Goal: Communication & Community: Share content

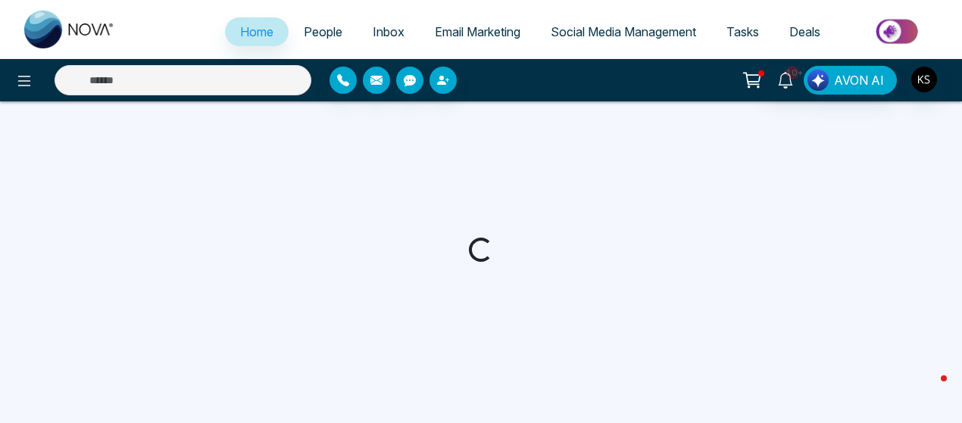
select select "*"
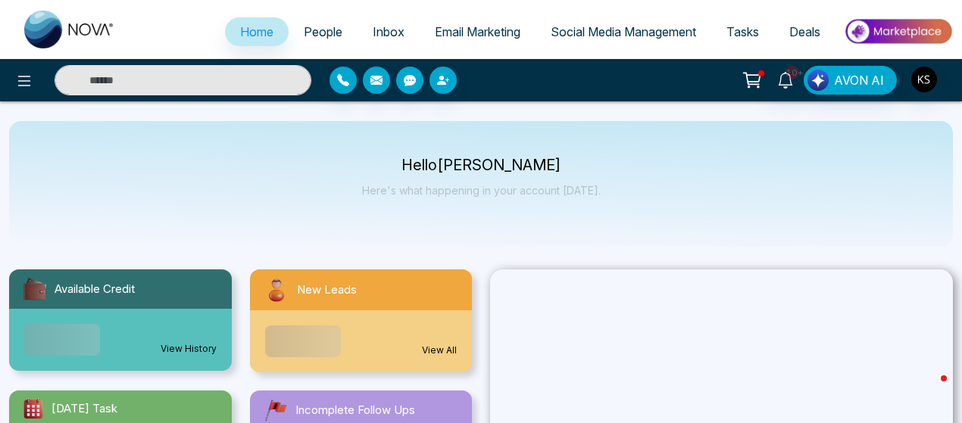
click at [311, 26] on span "People" at bounding box center [323, 31] width 39 height 15
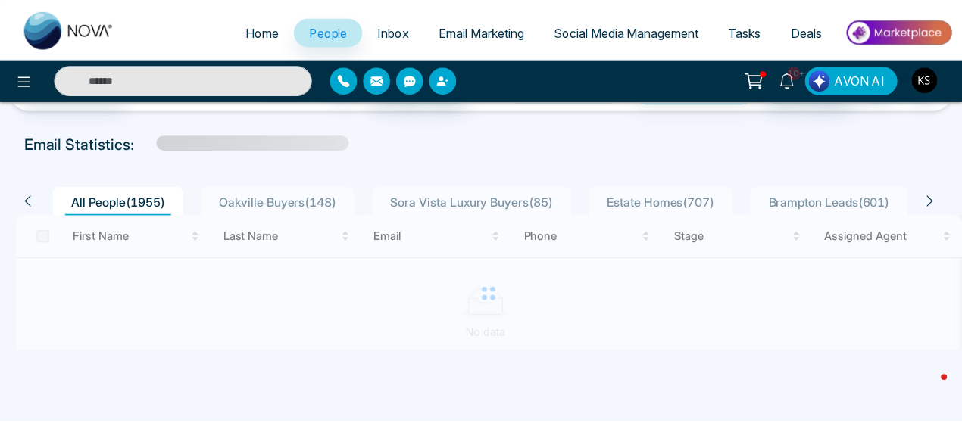
scroll to position [76, 0]
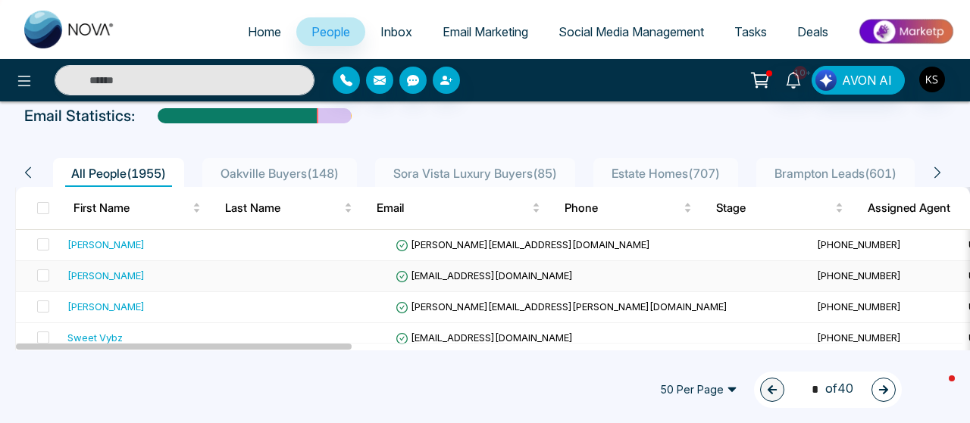
click at [91, 270] on div "Ashish Goswami" at bounding box center [105, 275] width 77 height 15
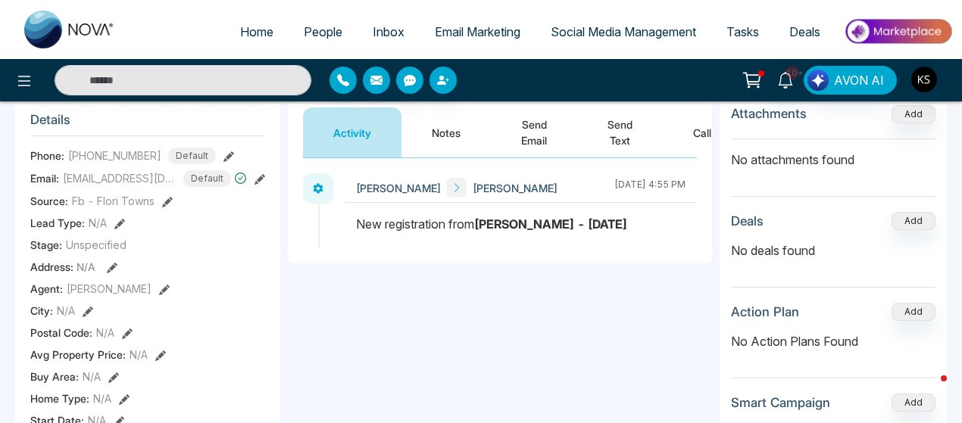
scroll to position [150, 0]
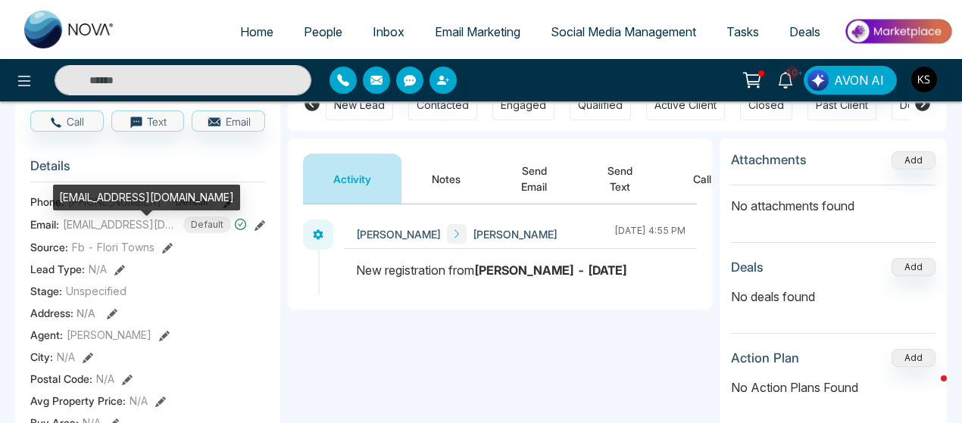
click at [109, 233] on span "er.ashishgiri@gmail.com" at bounding box center [120, 225] width 114 height 16
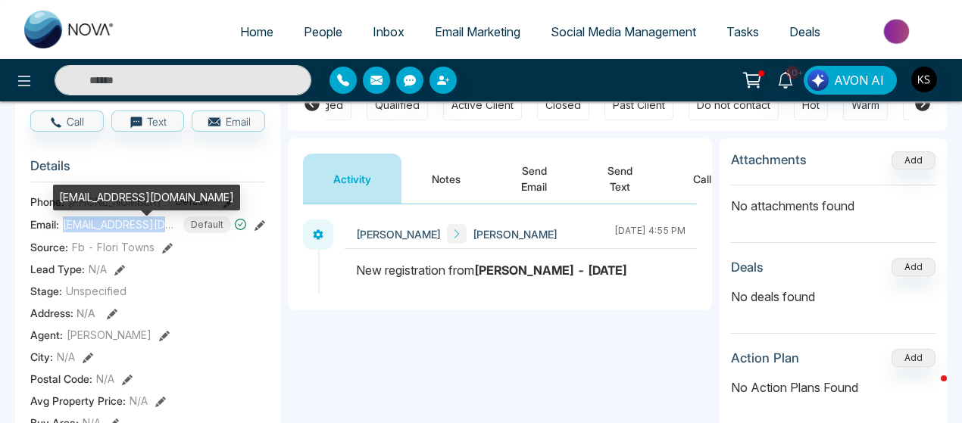
copy span "er.ashishgiri@gmail.com"
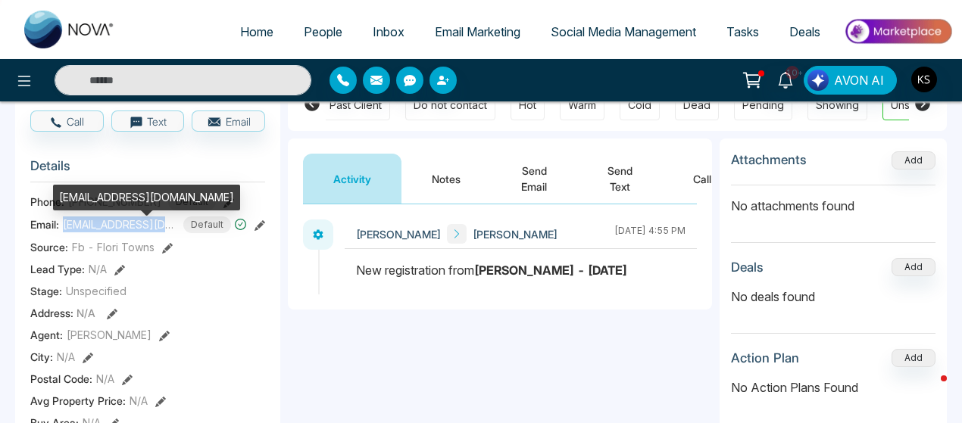
scroll to position [0, 528]
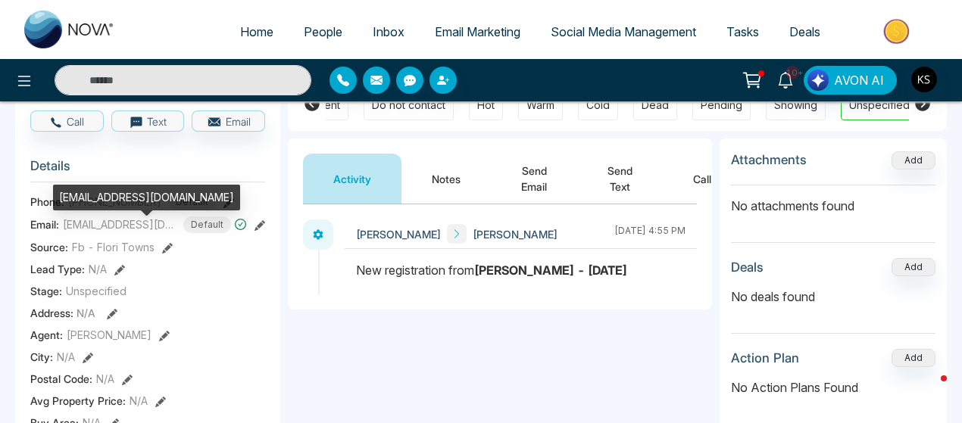
click at [105, 212] on div "er.ashishgiri@gmail.com" at bounding box center [146, 203] width 187 height 36
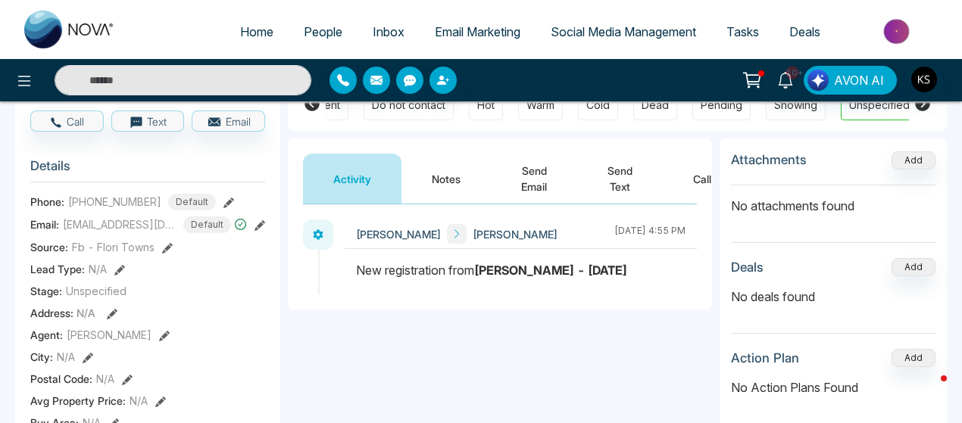
click at [109, 201] on section "Details Phone: +16477721591 Default Email: er.ashishgiri@gmail.com Default Sour…" at bounding box center [147, 357] width 235 height 421
click at [110, 207] on span "+16477721591" at bounding box center [114, 202] width 93 height 16
copy span "16477721591"
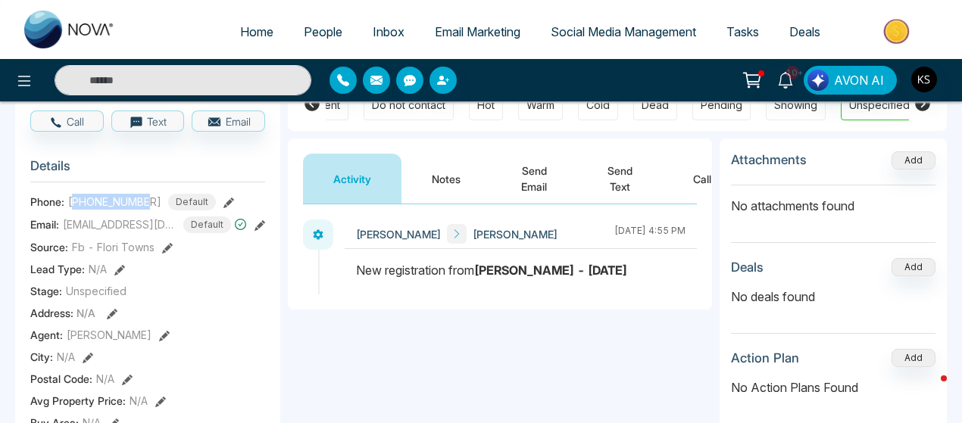
scroll to position [0, 0]
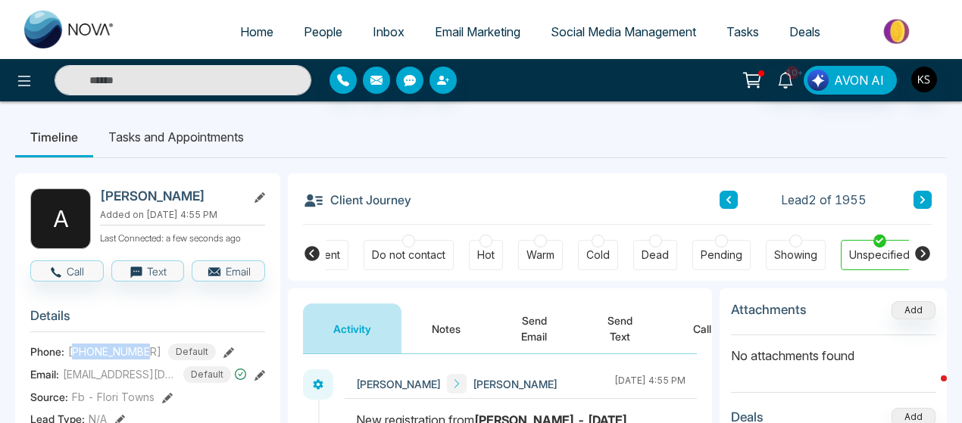
click at [721, 201] on button at bounding box center [729, 200] width 18 height 18
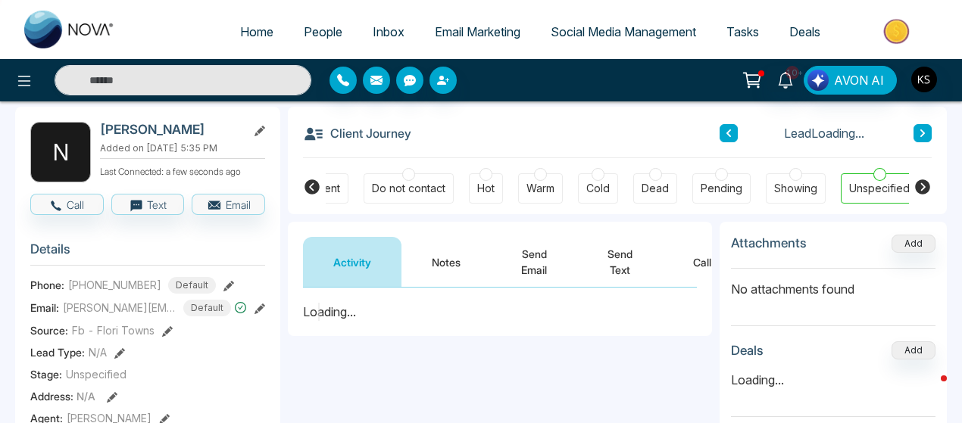
scroll to position [97, 0]
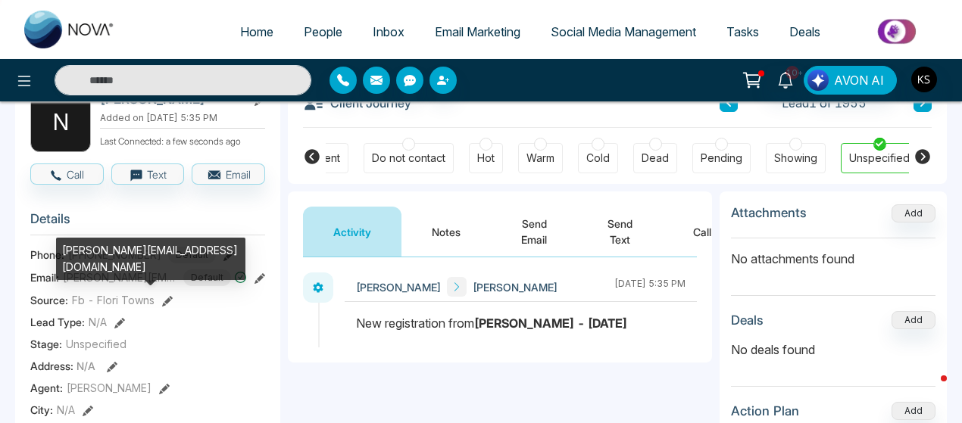
click at [136, 286] on span "nicole_bruno@bell.net" at bounding box center [120, 278] width 114 height 16
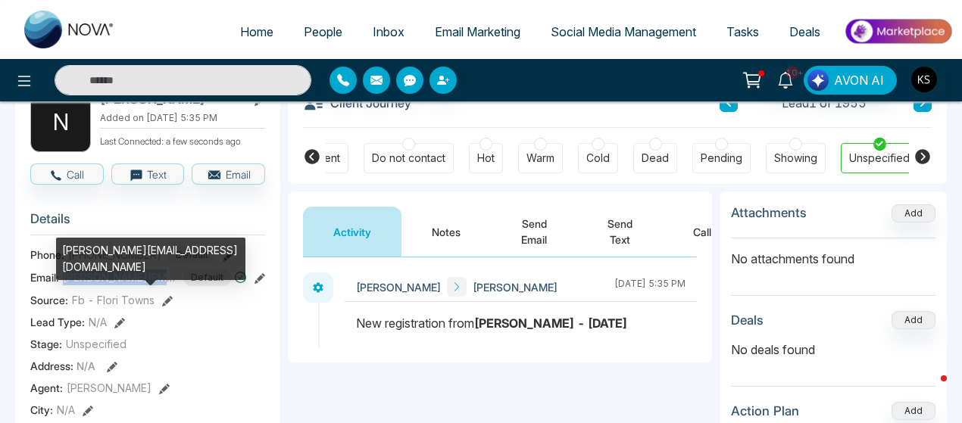
click at [136, 286] on span "nicole_bruno@bell.net" at bounding box center [120, 278] width 114 height 16
copy span "nicole_bruno@bell.net"
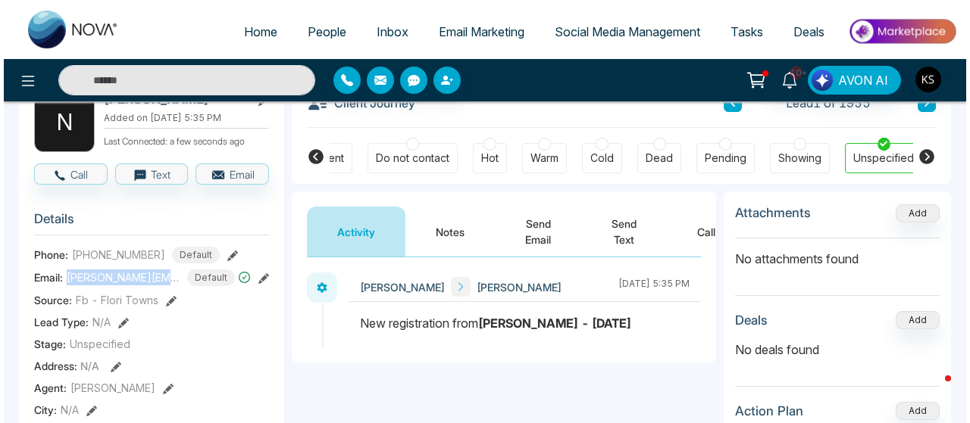
scroll to position [0, 0]
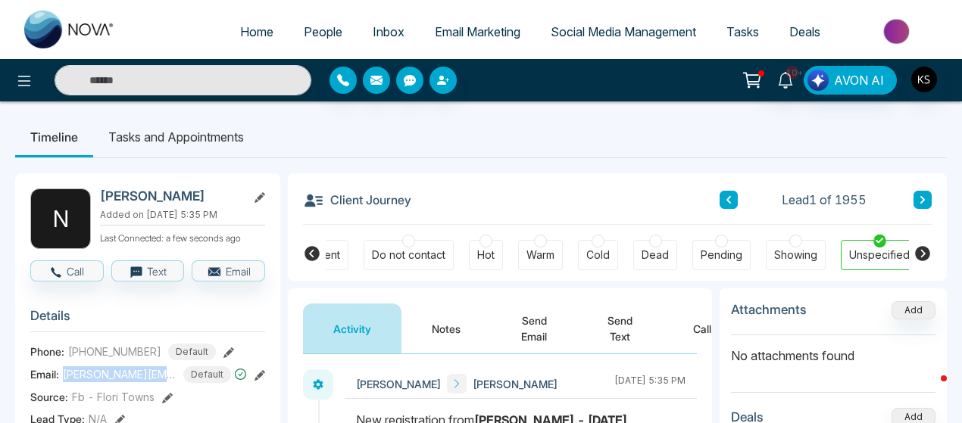
click at [108, 360] on span "+16473807930" at bounding box center [114, 352] width 93 height 16
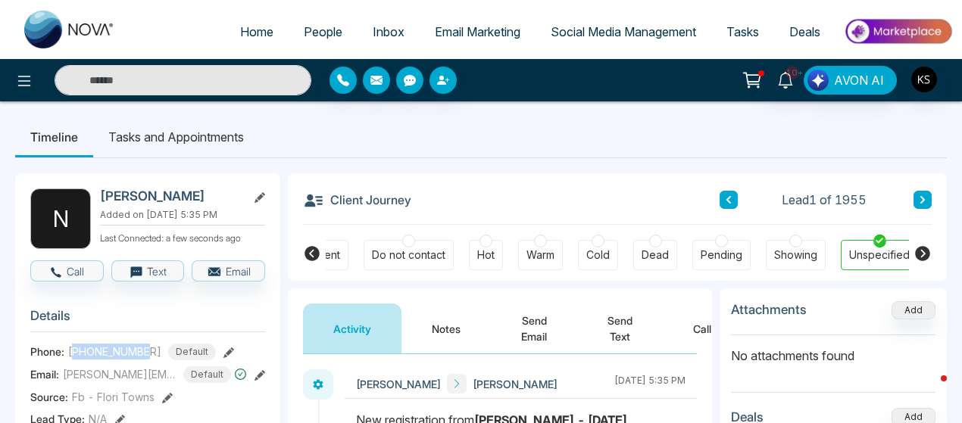
copy span "16473807930"
click at [314, 33] on span "People" at bounding box center [323, 31] width 39 height 15
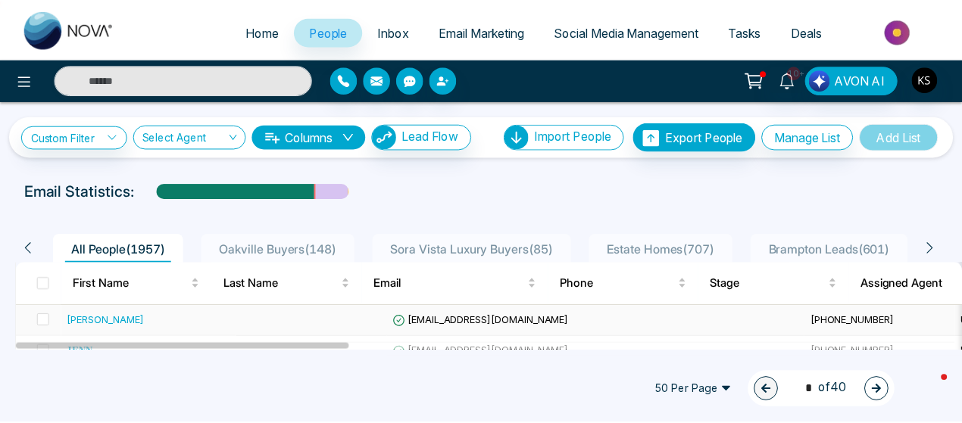
scroll to position [42, 0]
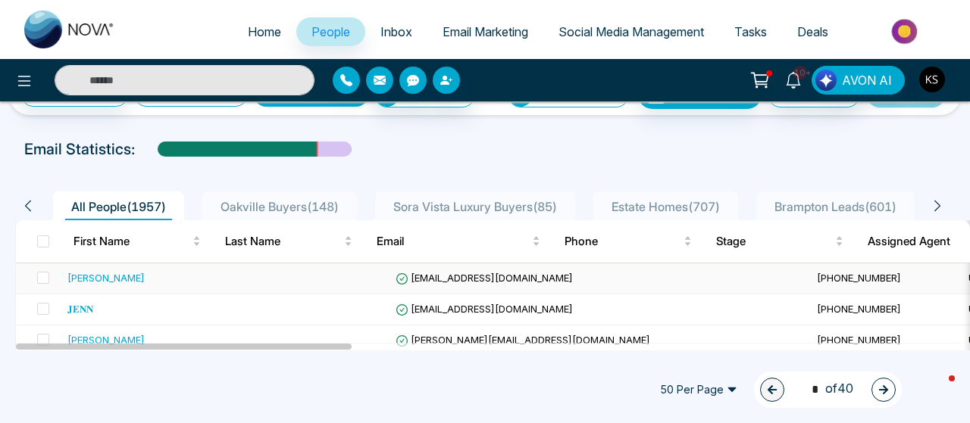
click at [116, 269] on td "Neelam Andani" at bounding box center [149, 279] width 176 height 31
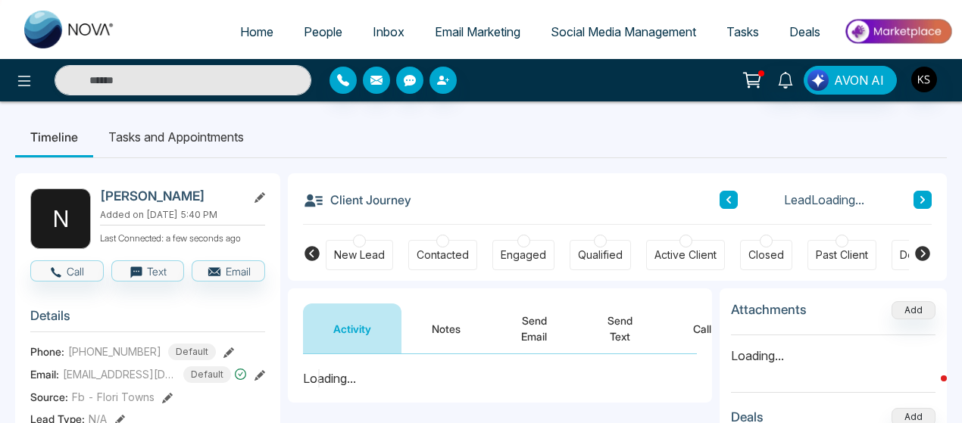
scroll to position [73, 0]
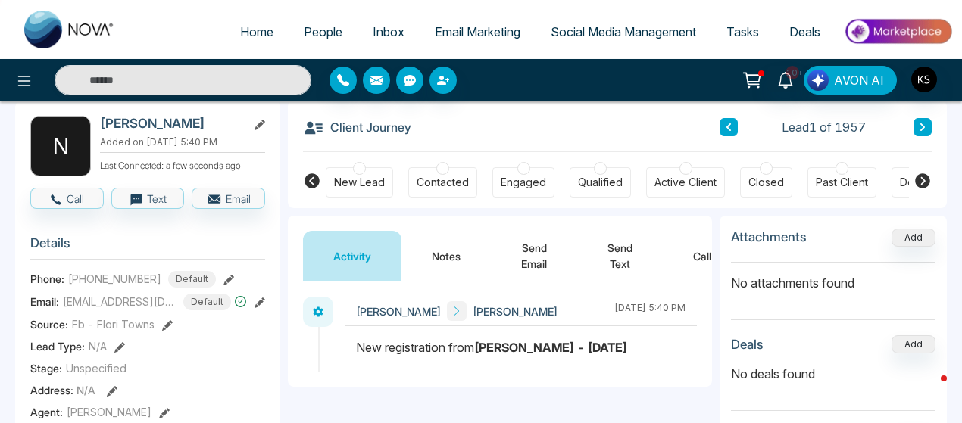
click at [139, 310] on span "neelamandani1@gmail.com" at bounding box center [120, 302] width 114 height 16
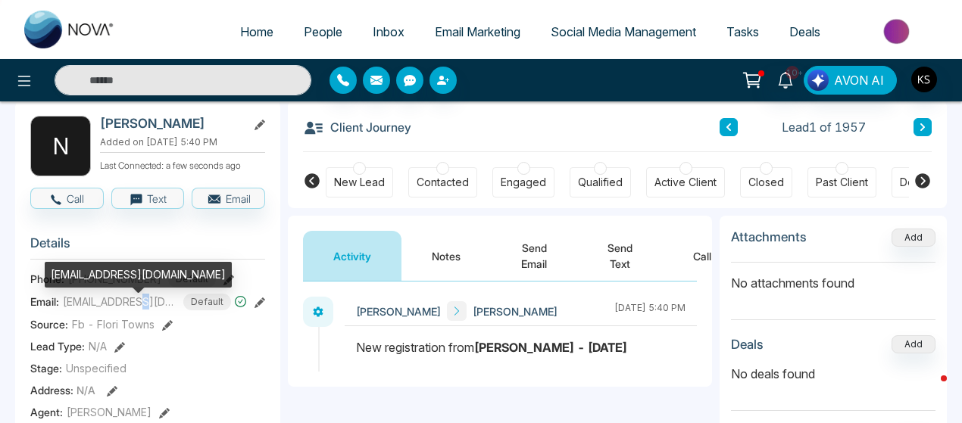
click at [139, 310] on span "neelamandani1@gmail.com" at bounding box center [120, 302] width 114 height 16
copy span "neelamandani1@gmail.com"
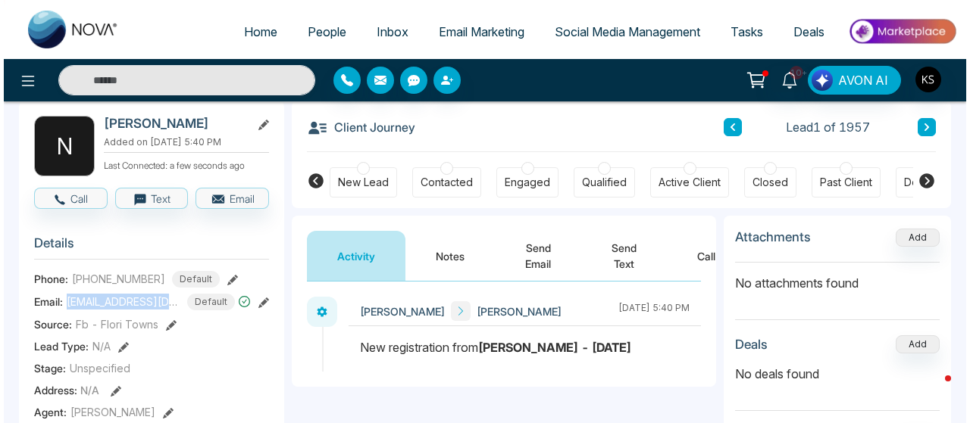
scroll to position [0, 0]
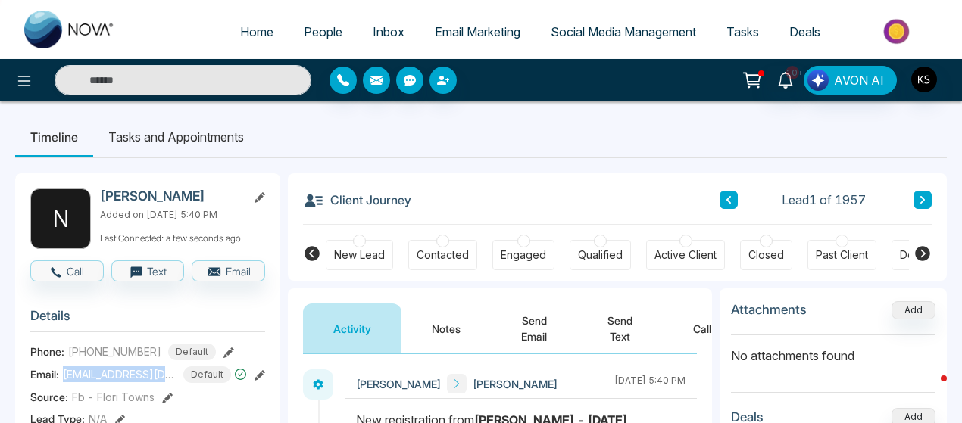
click at [101, 360] on span "+14168394185" at bounding box center [114, 352] width 93 height 16
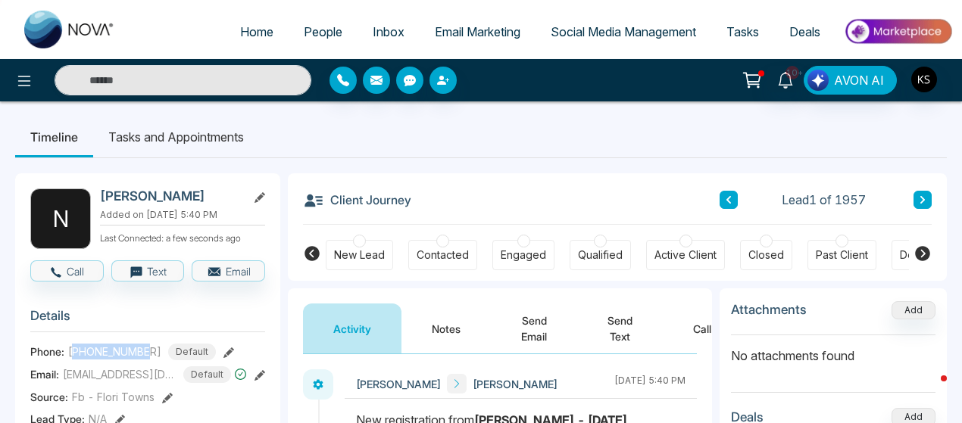
click at [101, 360] on span "+14168394185" at bounding box center [114, 352] width 93 height 16
copy span "14168394185"
click at [920, 205] on button at bounding box center [922, 200] width 18 height 18
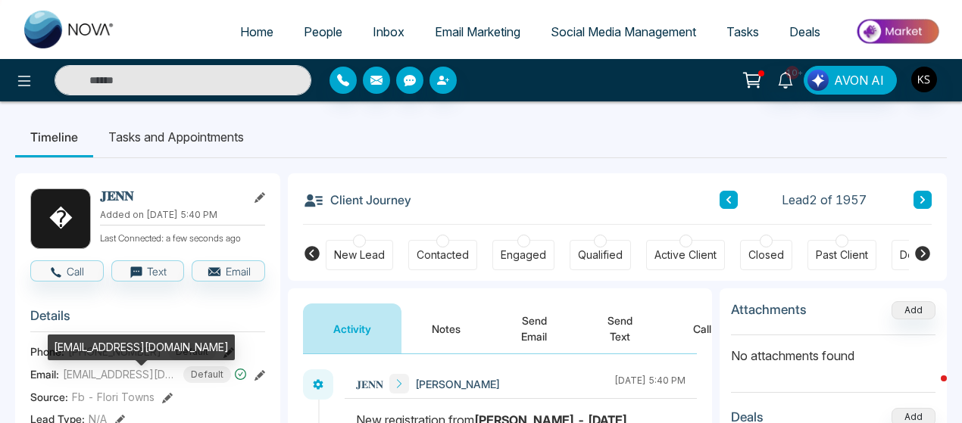
click at [111, 381] on span "Jenpal2009@hotmail.com" at bounding box center [120, 375] width 114 height 16
copy span "Jenpal2009@hotmail.com"
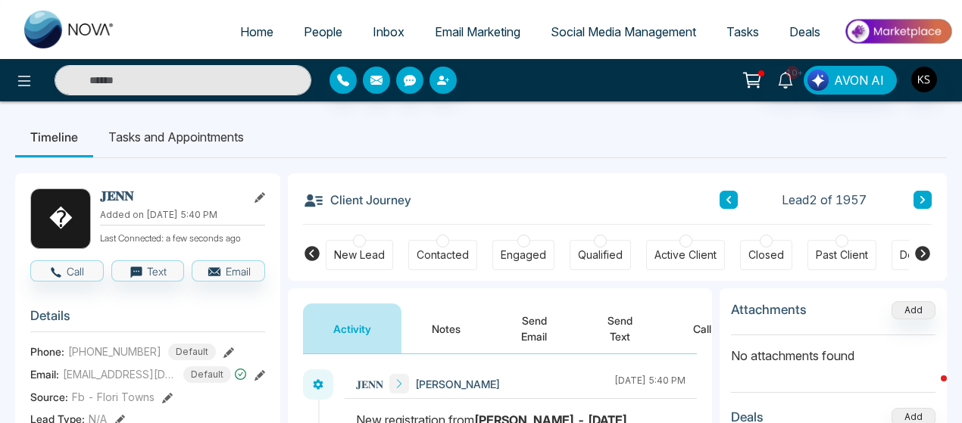
click at [92, 360] on span "+14169965096" at bounding box center [114, 352] width 93 height 16
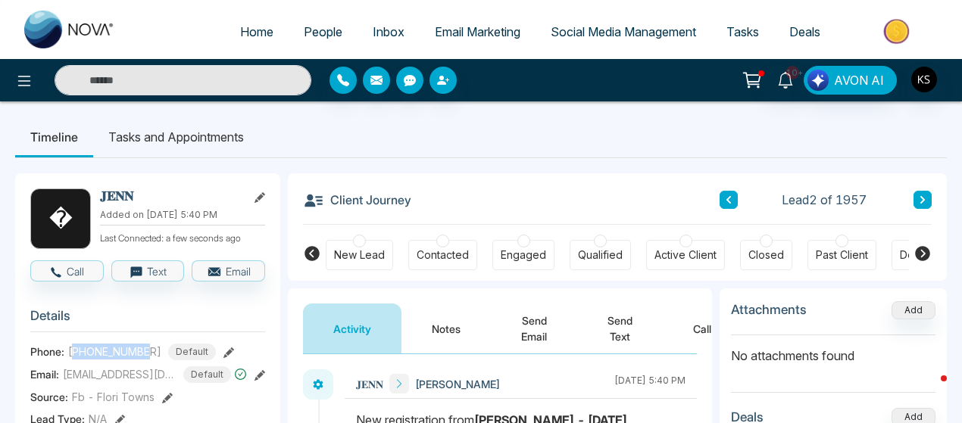
copy span "14169965096"
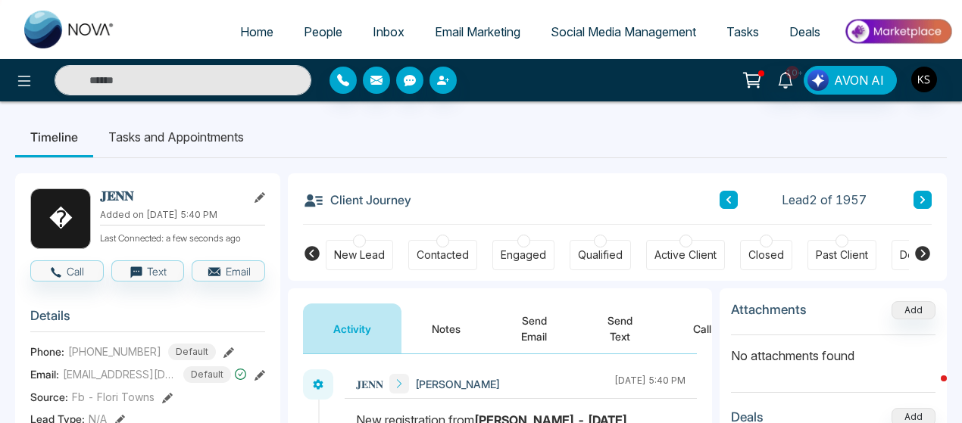
click at [304, 14] on ul "Home People Inbox Email Marketing Social Media Management Tasks Deals" at bounding box center [541, 33] width 823 height 42
click at [306, 27] on span "People" at bounding box center [323, 31] width 39 height 15
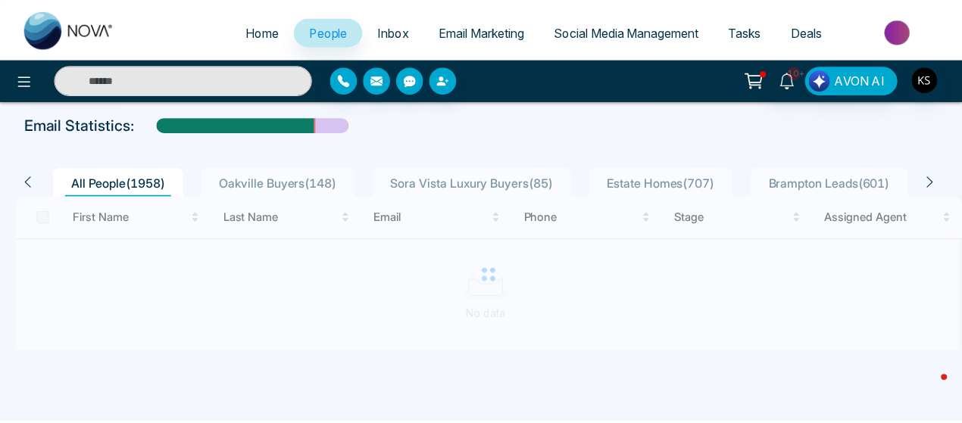
scroll to position [76, 0]
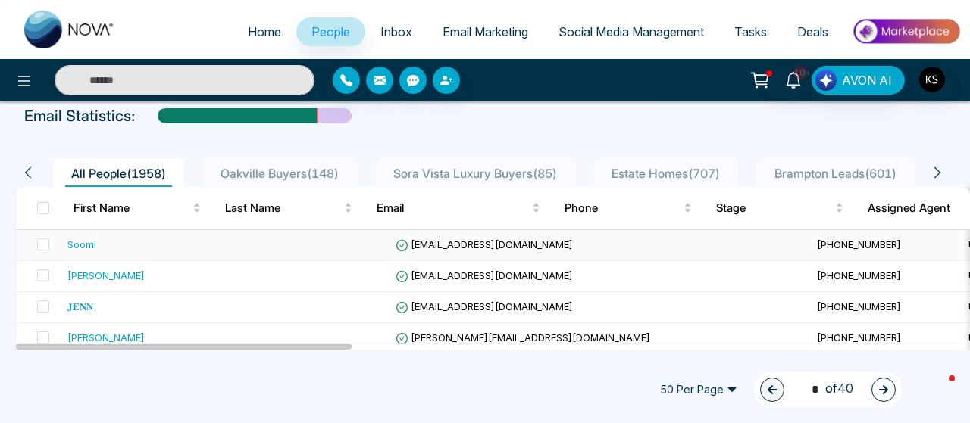
click at [89, 242] on div "Soomi" at bounding box center [81, 244] width 29 height 15
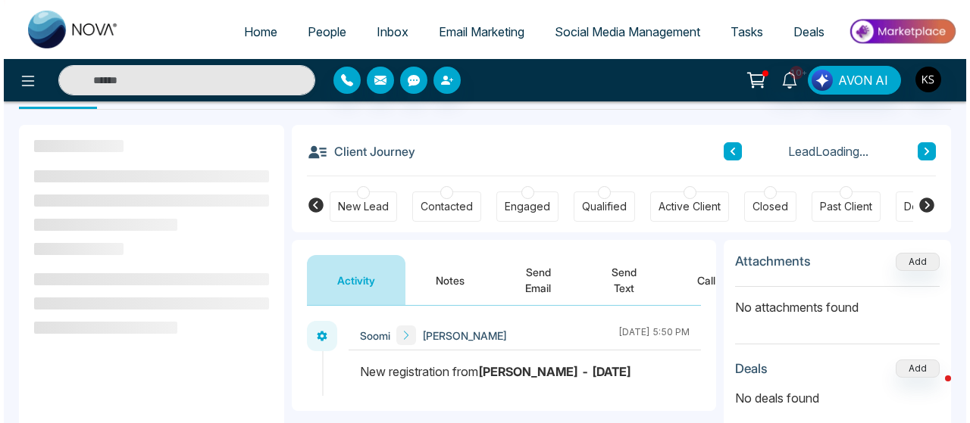
scroll to position [50, 0]
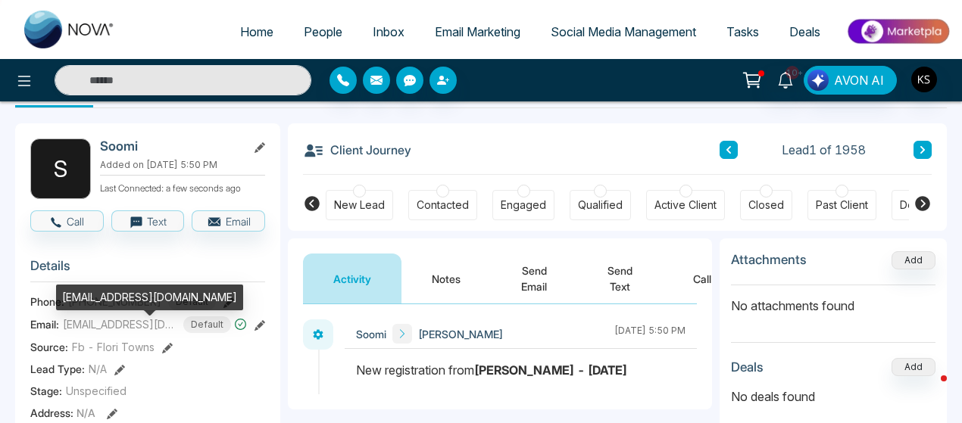
click at [100, 333] on span "soomiw@gmail.com" at bounding box center [120, 325] width 114 height 16
copy span "soomiw@gmail.com"
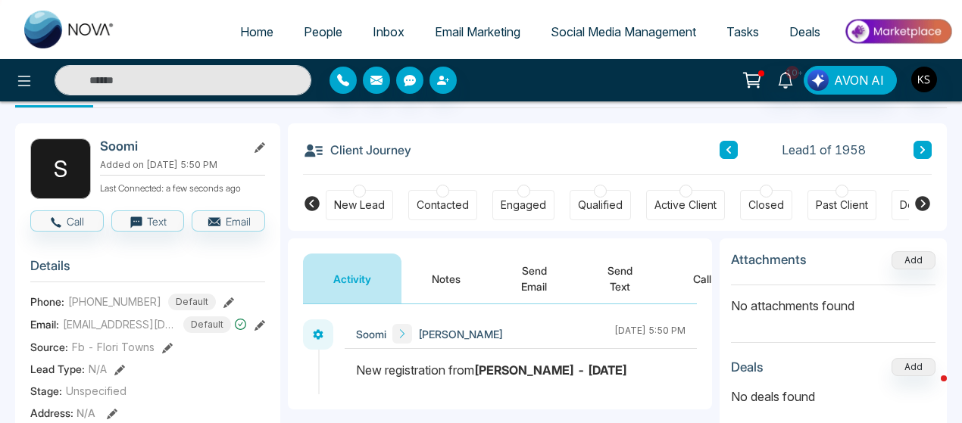
click at [100, 304] on span "+16479995597" at bounding box center [114, 302] width 93 height 16
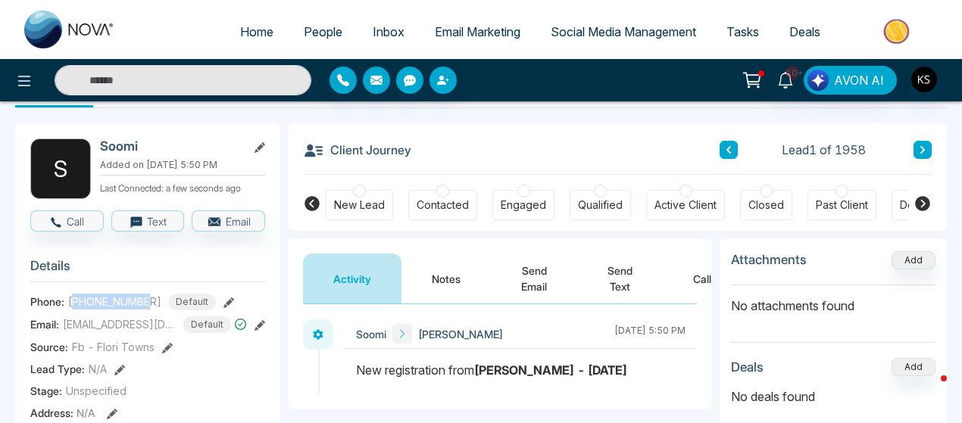
copy span "16479995597"
click at [36, 85] on button at bounding box center [24, 80] width 30 height 30
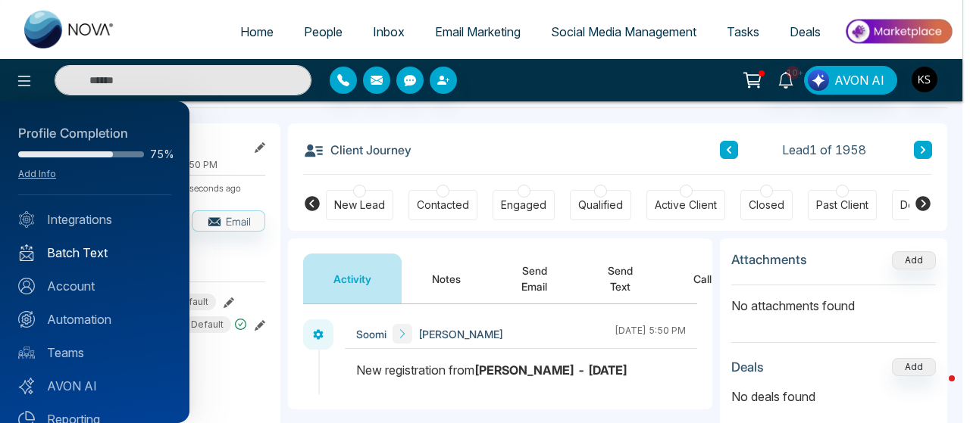
click at [83, 257] on link "Batch Text" at bounding box center [94, 253] width 153 height 18
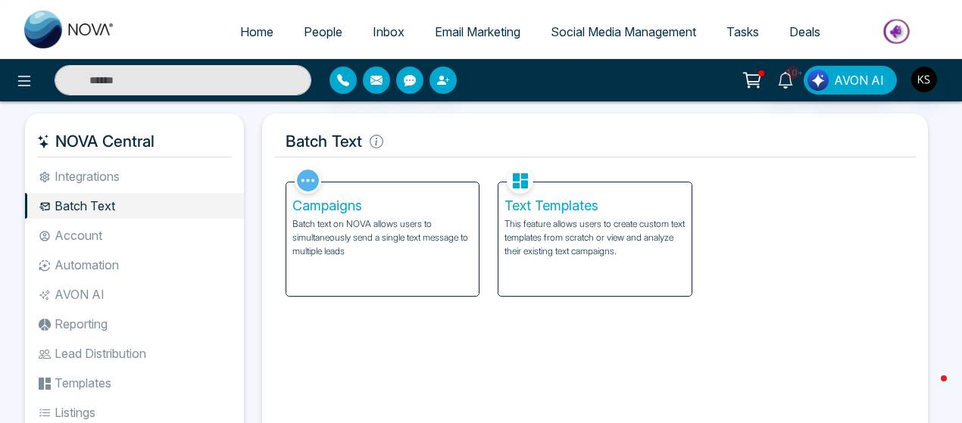
click at [414, 258] on div "Campaigns Batch text on NOVA allows users to simultaneously send a single text …" at bounding box center [382, 240] width 192 height 114
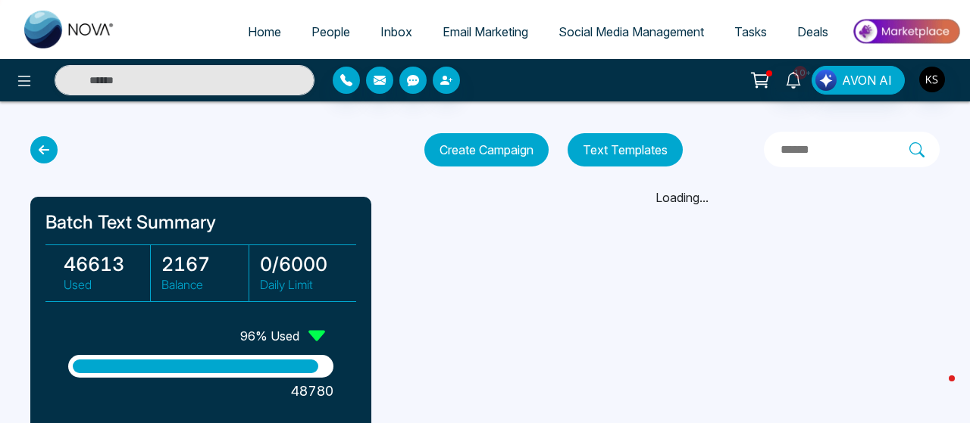
click at [506, 154] on button "Create Campaign" at bounding box center [486, 149] width 124 height 33
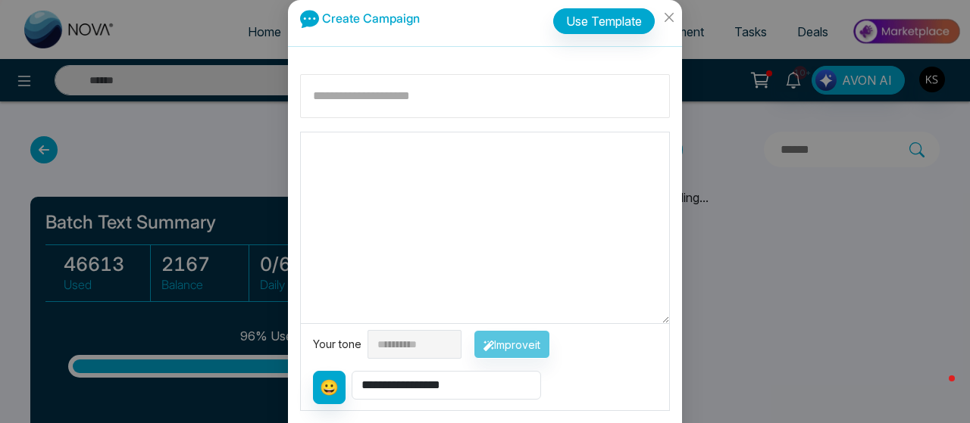
click at [374, 96] on input at bounding box center [485, 96] width 370 height 44
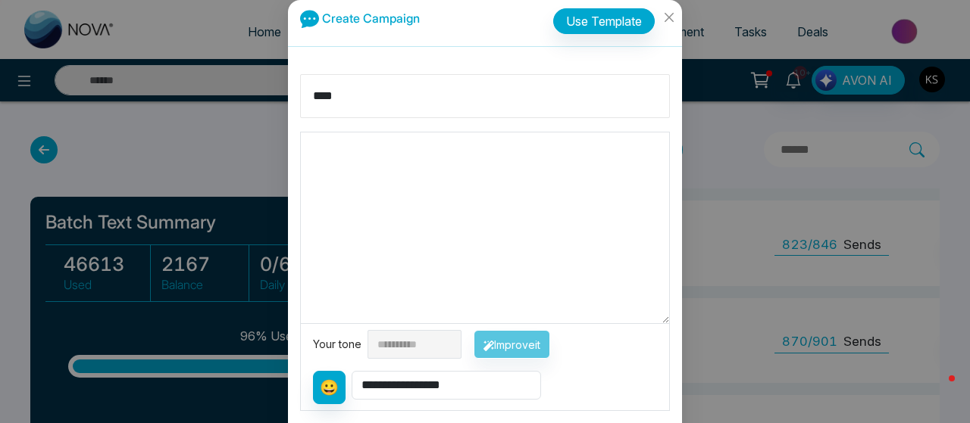
type input "****"
click at [356, 164] on textarea at bounding box center [485, 228] width 368 height 191
paste textarea "**********"
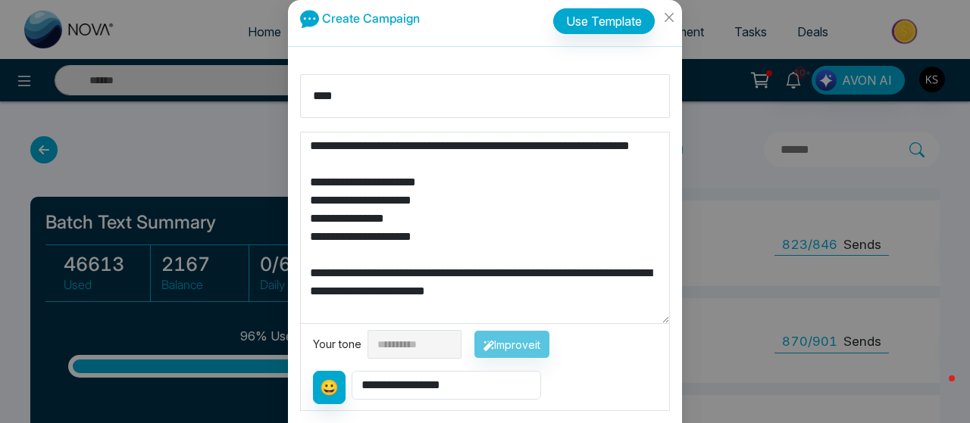
scroll to position [48, 0]
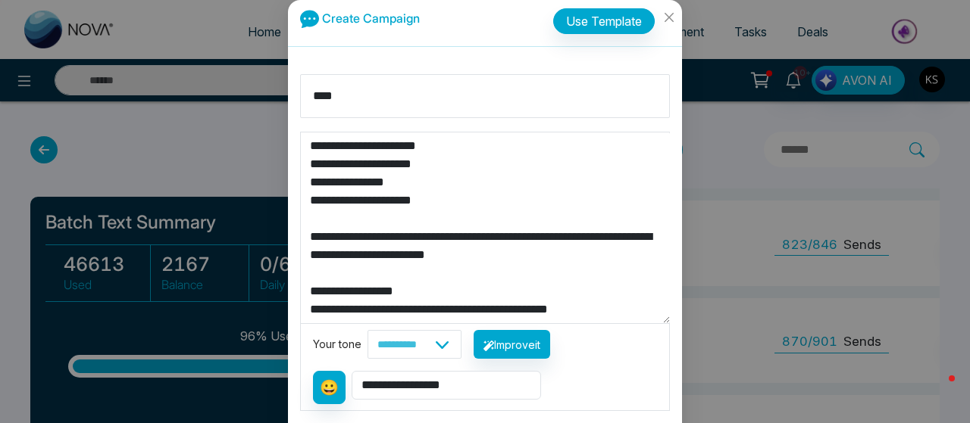
click at [387, 205] on textarea "**********" at bounding box center [485, 228] width 369 height 191
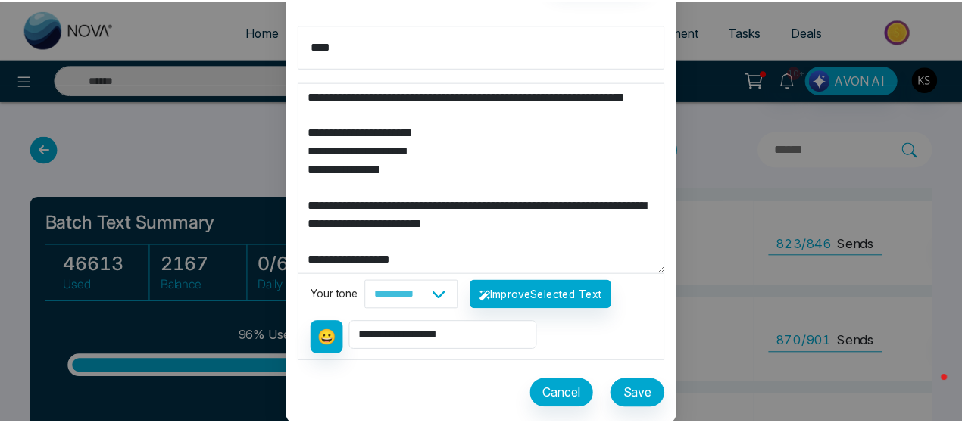
scroll to position [29, 0]
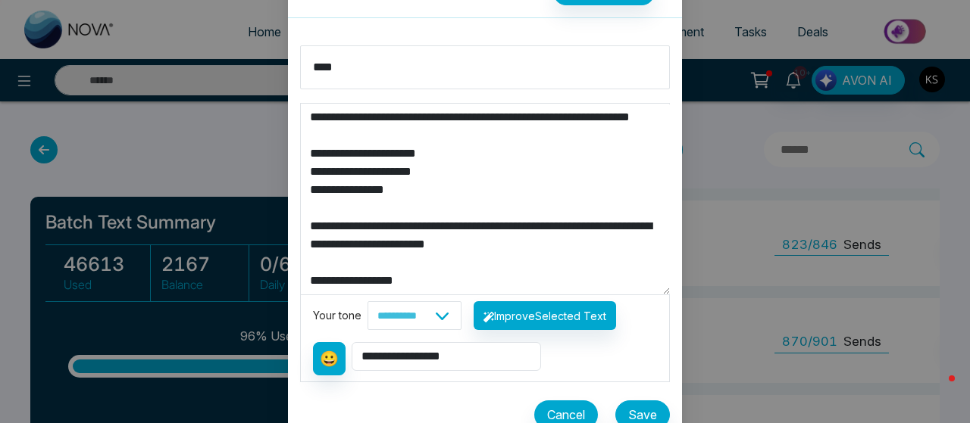
type textarea "**********"
click at [644, 414] on button "Save" at bounding box center [642, 415] width 55 height 29
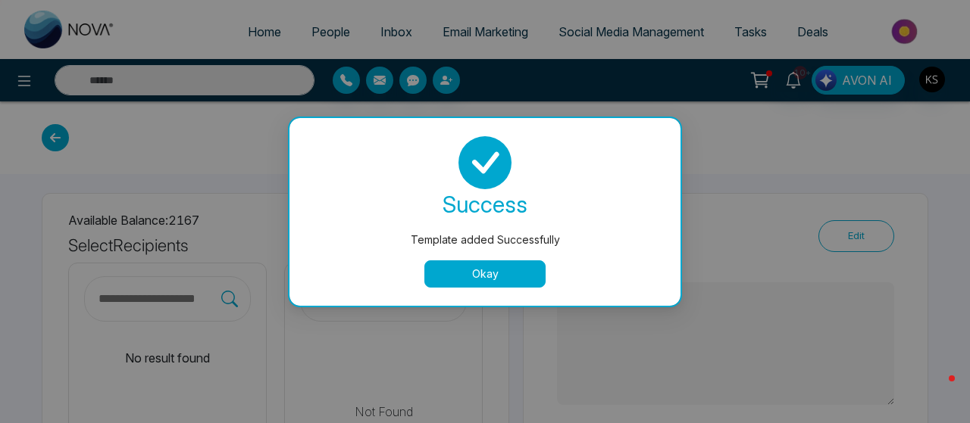
type textarea "**********"
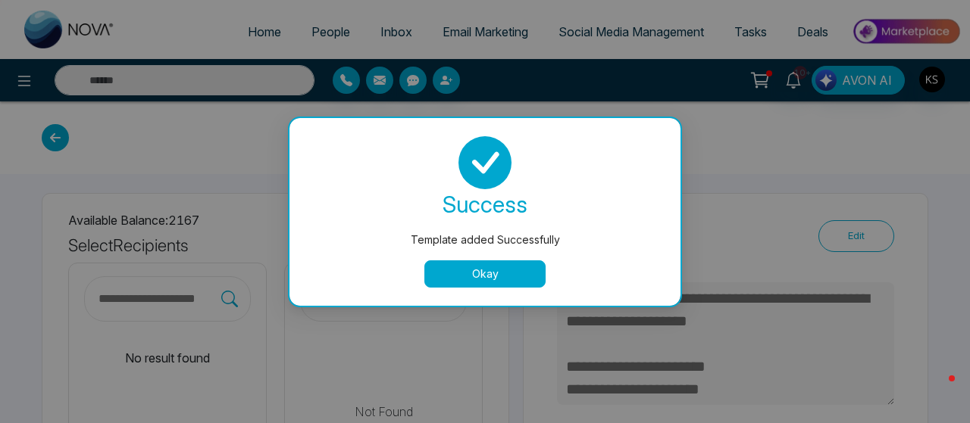
click at [524, 276] on button "Okay" at bounding box center [484, 274] width 121 height 27
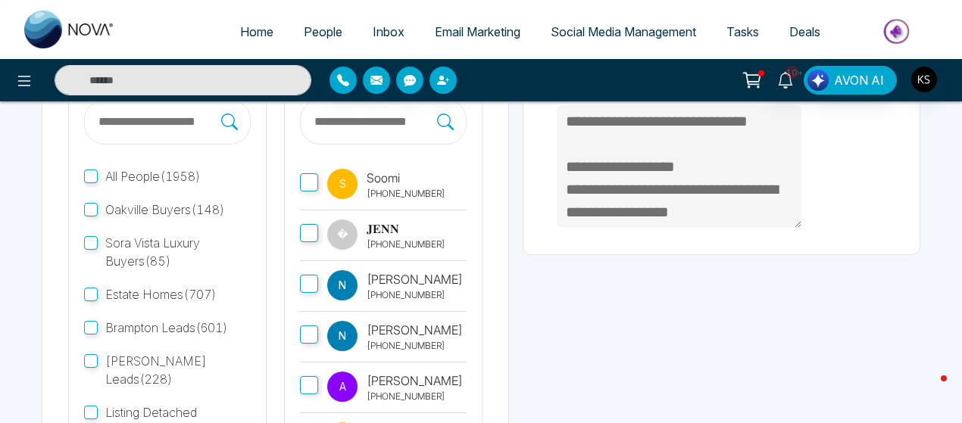
scroll to position [309, 0]
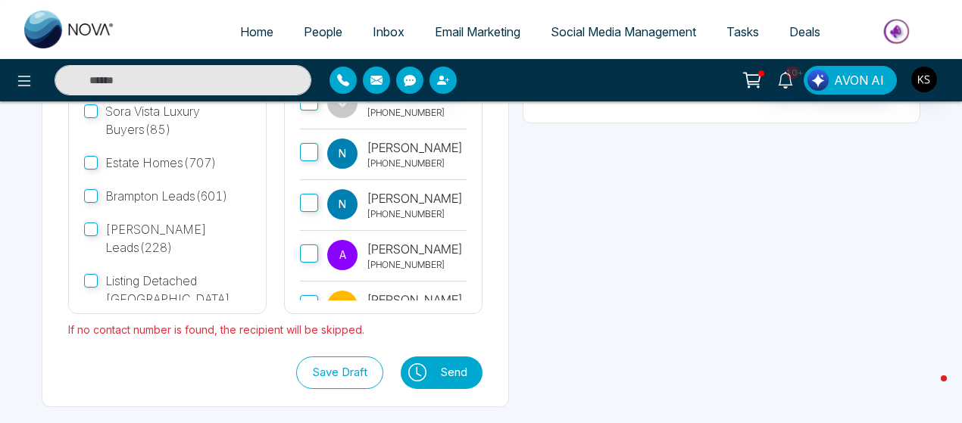
click at [482, 370] on button "Send" at bounding box center [457, 373] width 50 height 33
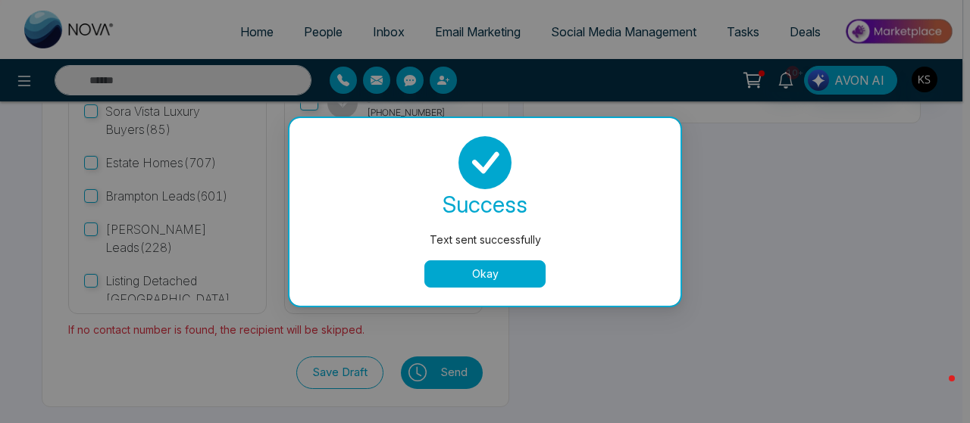
click at [474, 281] on button "Okay" at bounding box center [484, 274] width 121 height 27
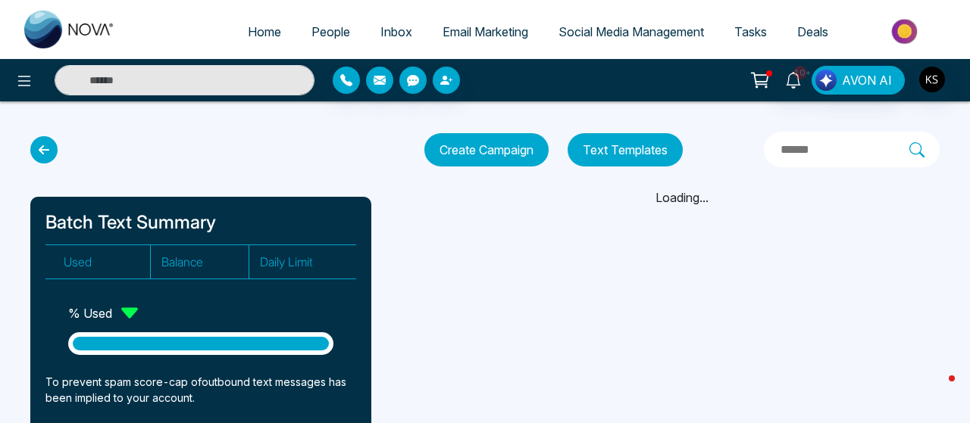
click at [328, 32] on span "People" at bounding box center [330, 31] width 39 height 15
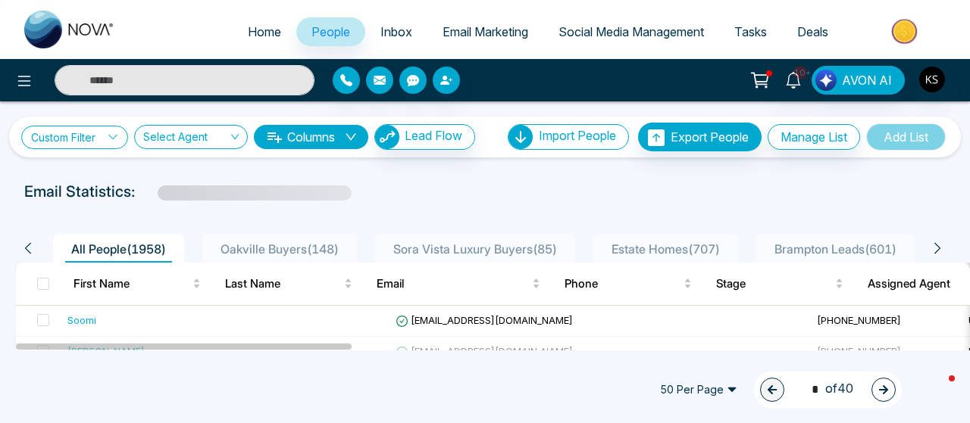
click at [89, 136] on link "Custom Filter" at bounding box center [74, 137] width 107 height 23
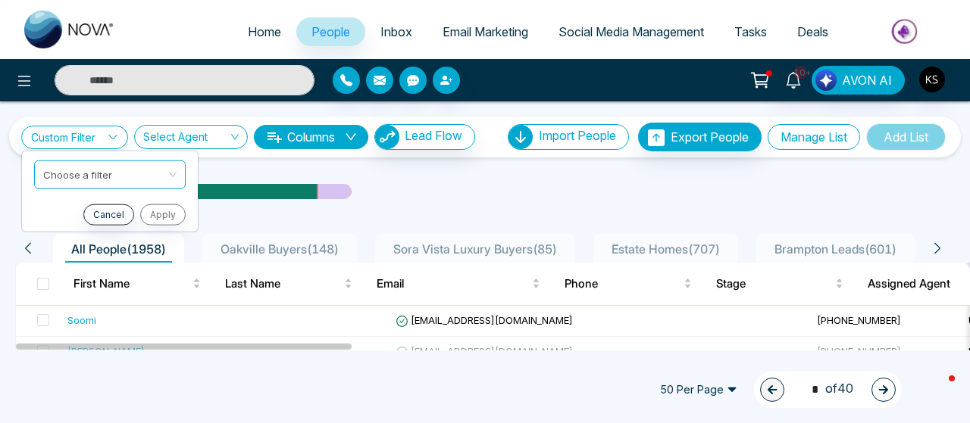
click at [813, 130] on button "Manage List" at bounding box center [813, 137] width 92 height 26
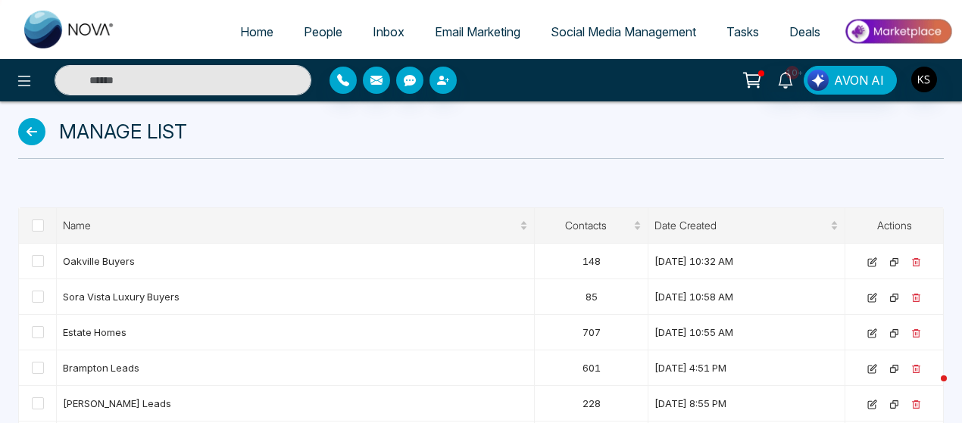
click at [20, 135] on icon at bounding box center [31, 131] width 27 height 27
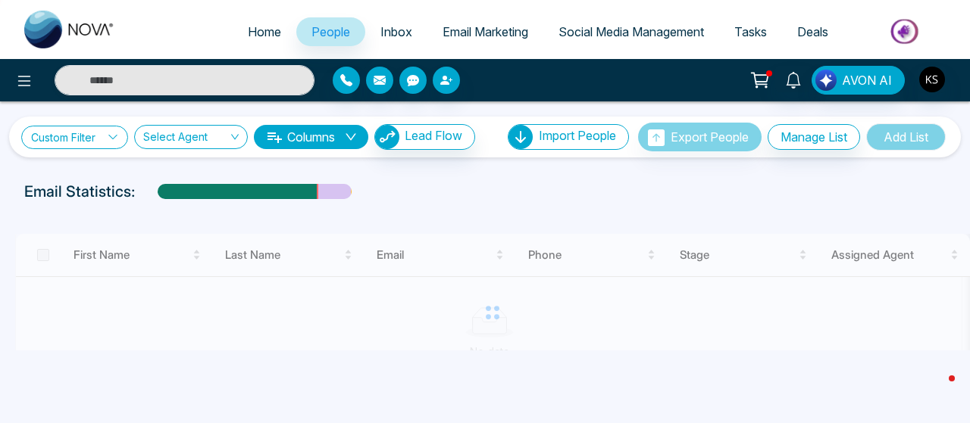
click at [118, 135] on icon at bounding box center [113, 137] width 11 height 11
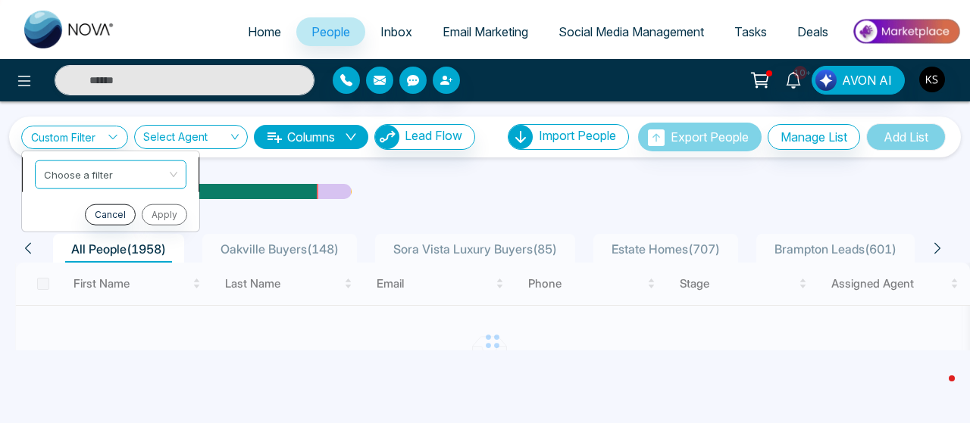
click at [92, 168] on div "Custom Filter Choose a filter Cancel Apply Select Agent Columns Lead Flow Impor…" at bounding box center [485, 225] width 970 height 249
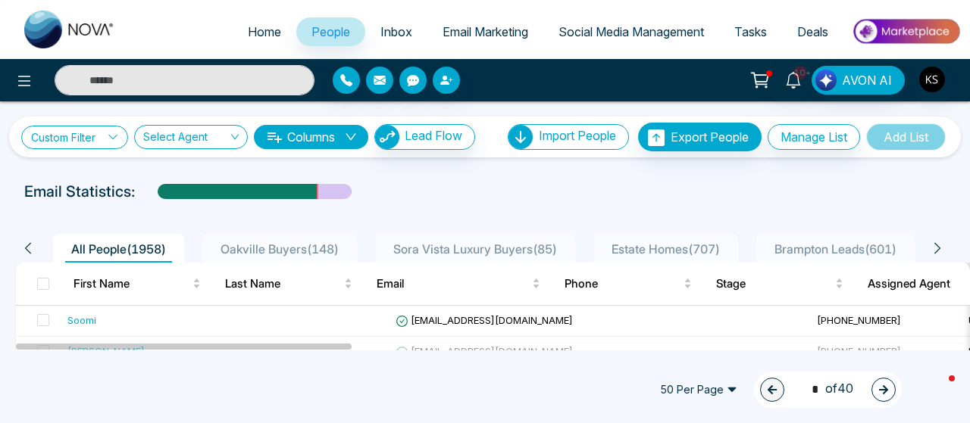
click at [61, 135] on link "Custom Filter" at bounding box center [74, 137] width 107 height 23
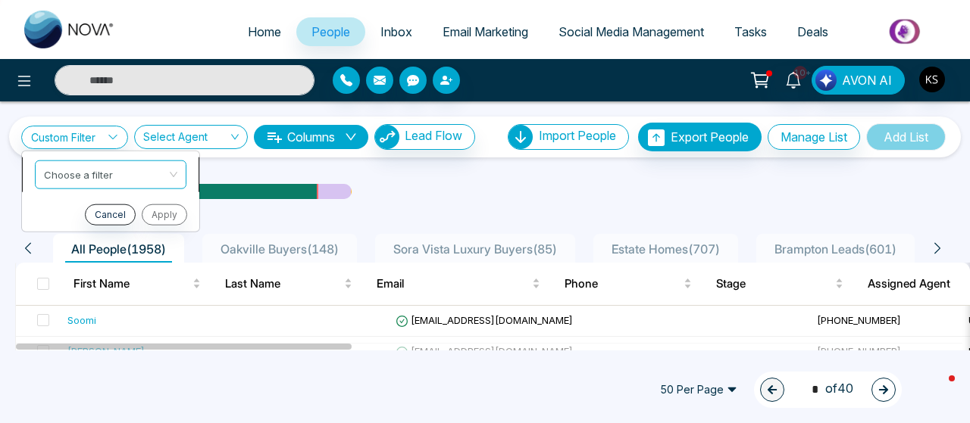
click at [73, 179] on input "search" at bounding box center [105, 172] width 123 height 23
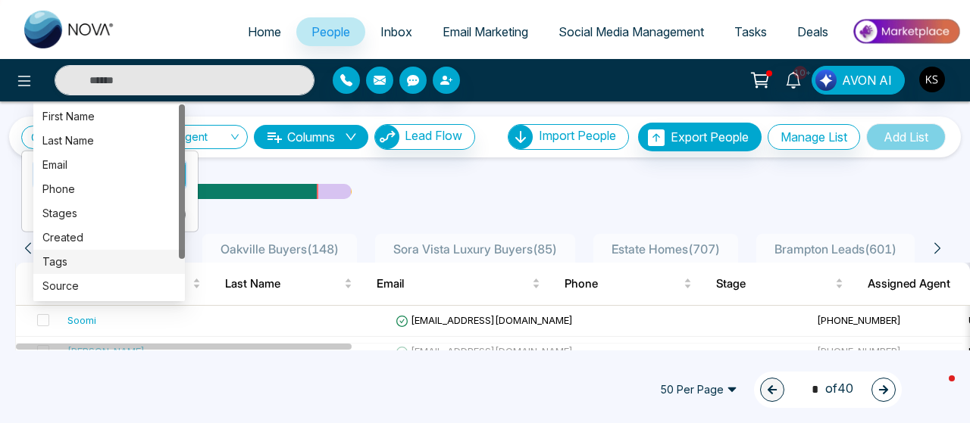
click at [62, 260] on div "Tags" at bounding box center [108, 262] width 133 height 17
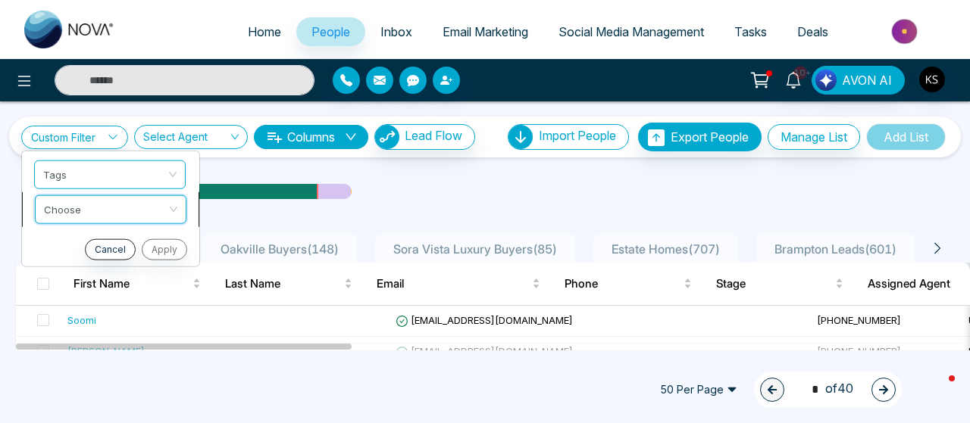
click at [99, 196] on input "search" at bounding box center [105, 206] width 123 height 23
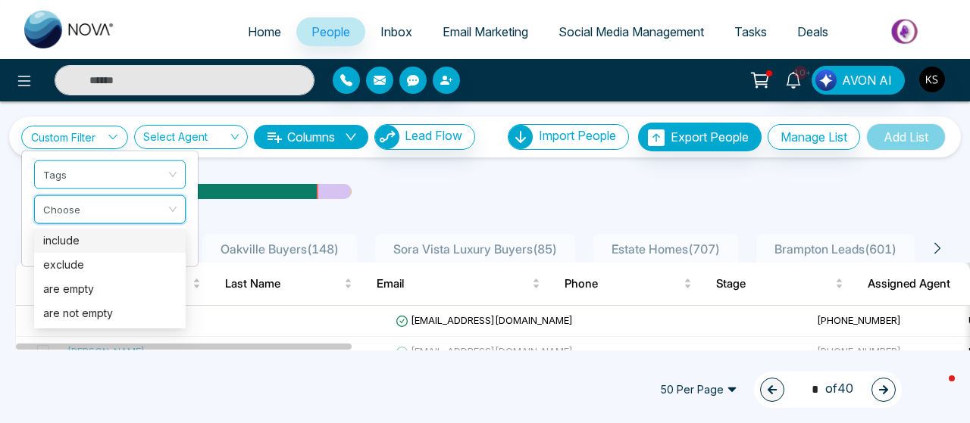
click at [73, 248] on div "include" at bounding box center [109, 241] width 133 height 17
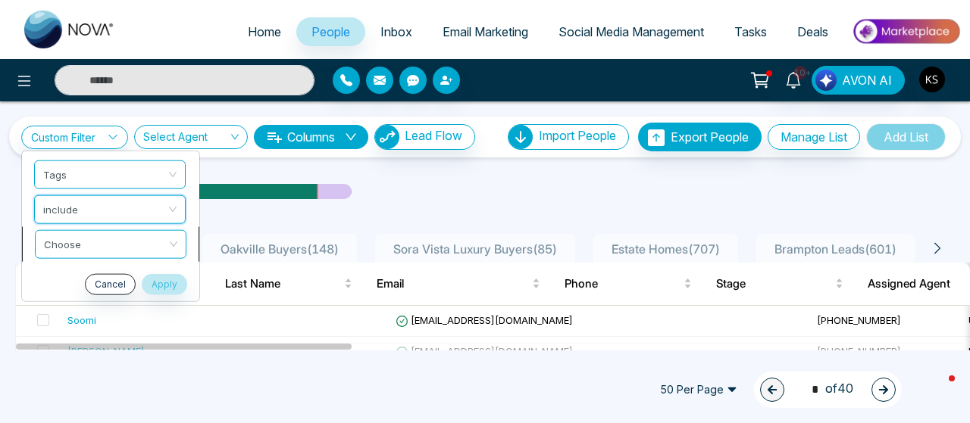
click at [92, 241] on input "search" at bounding box center [105, 241] width 123 height 23
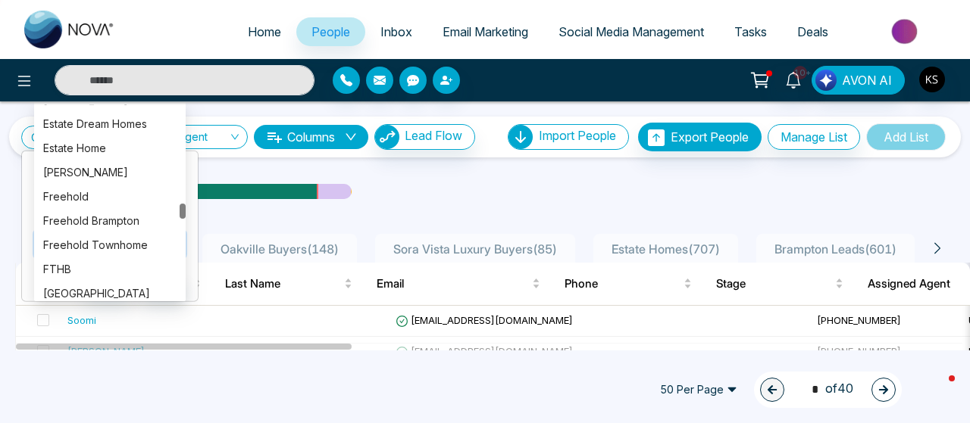
scroll to position [1274, 0]
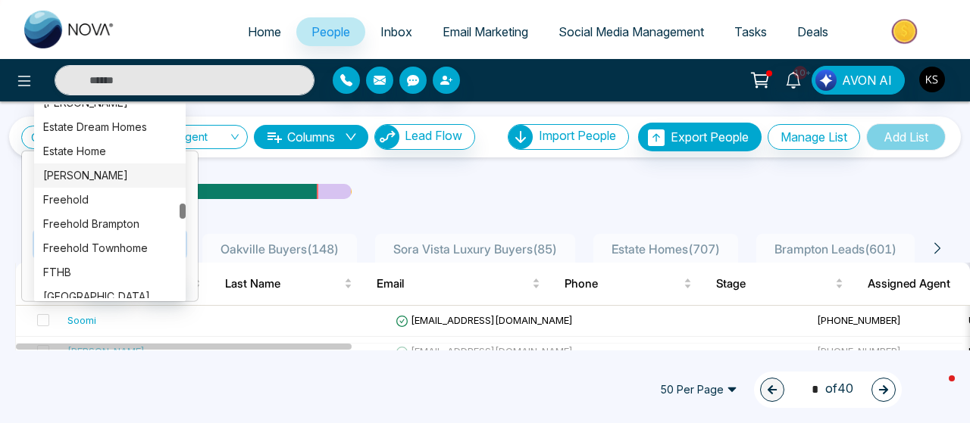
click at [92, 172] on div "[PERSON_NAME]" at bounding box center [109, 175] width 133 height 17
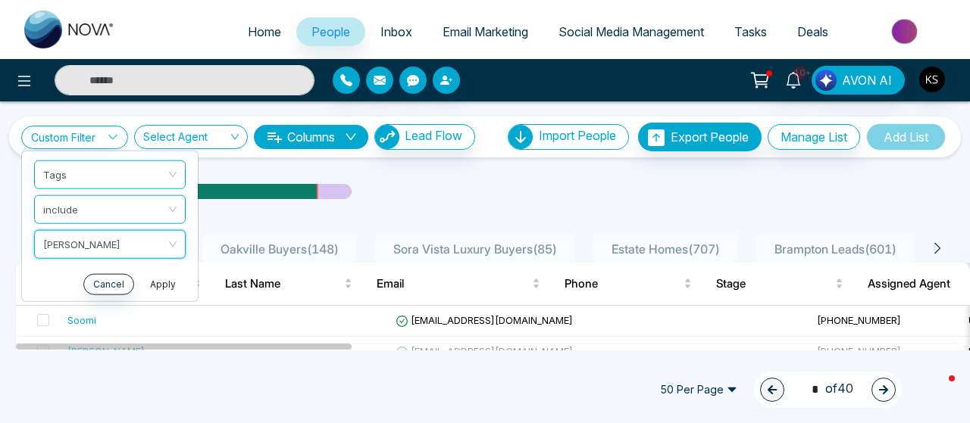
click at [157, 286] on button "Apply" at bounding box center [162, 283] width 45 height 21
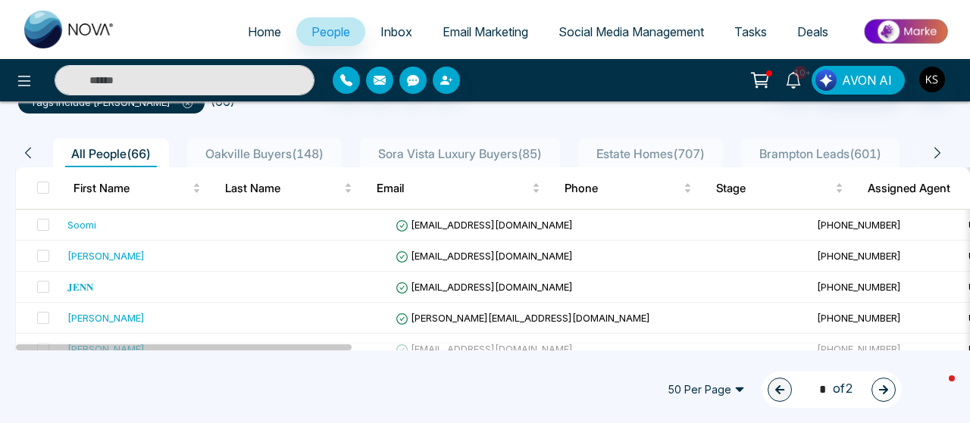
scroll to position [126, 0]
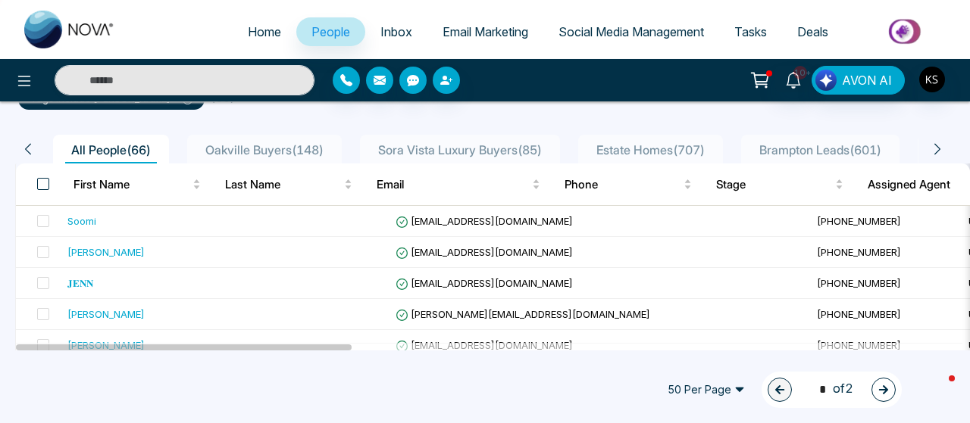
click at [40, 182] on span at bounding box center [43, 184] width 12 height 12
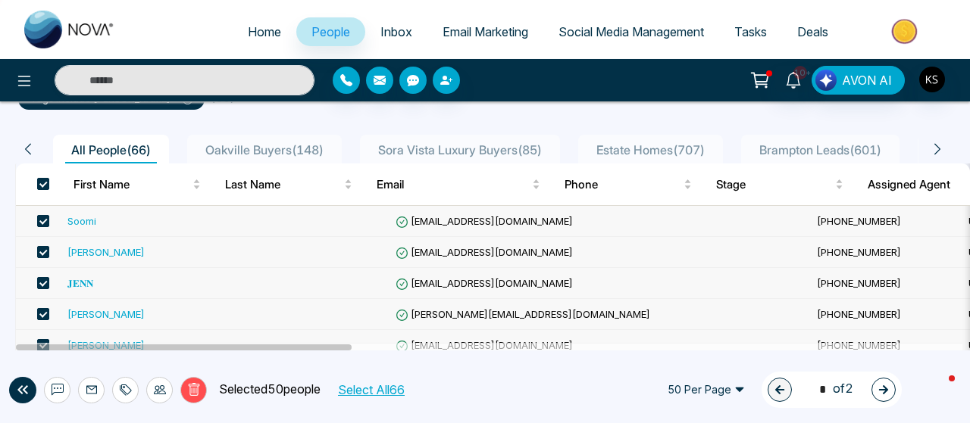
click at [385, 392] on button "Select All 66" at bounding box center [370, 390] width 77 height 20
click at [161, 396] on div at bounding box center [159, 390] width 27 height 27
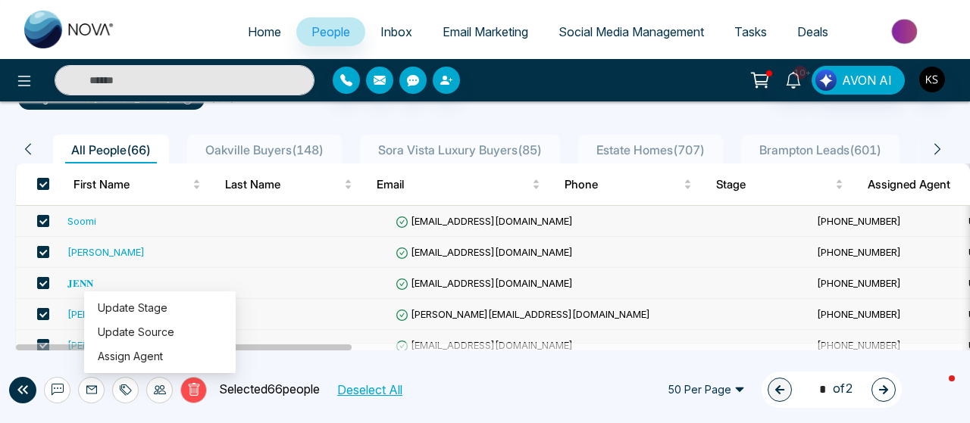
click at [467, 362] on div "Delete Selected 66 people Deselect All 50 Per Page 1 * of 2" at bounding box center [485, 390] width 970 height 67
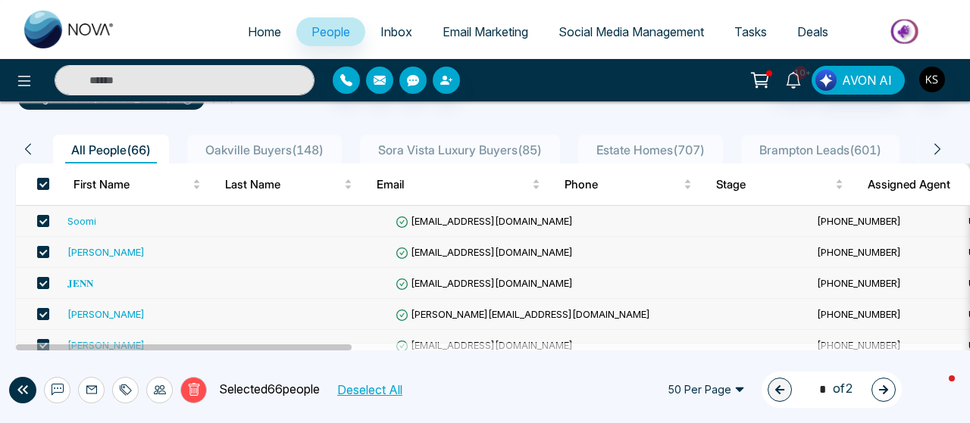
scroll to position [0, 0]
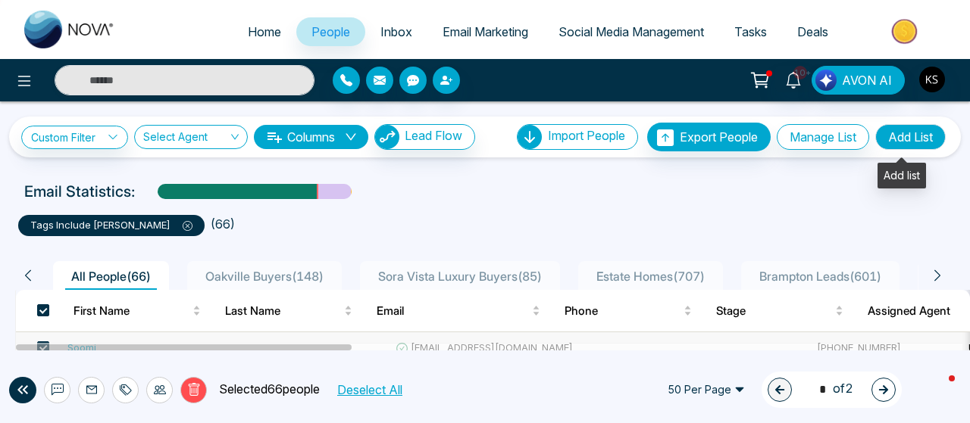
click at [909, 139] on button "Add List" at bounding box center [910, 137] width 70 height 26
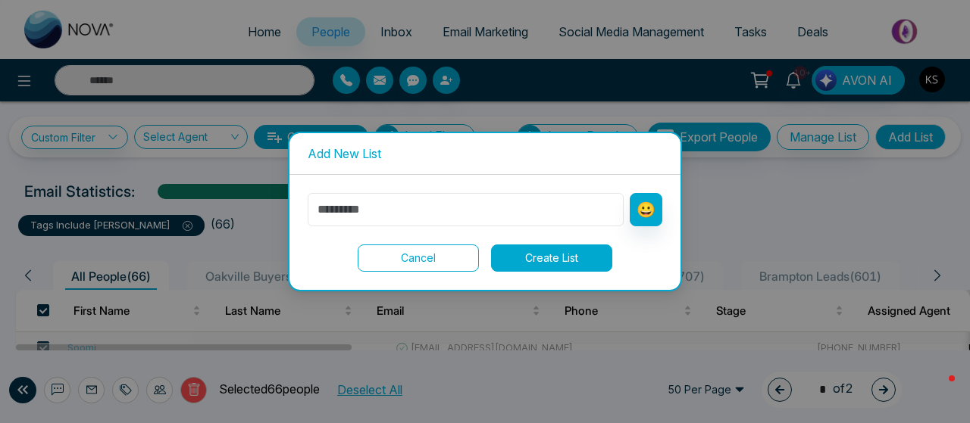
click at [398, 210] on input "text" at bounding box center [466, 209] width 316 height 33
type input "**********"
click at [560, 269] on button "Create List" at bounding box center [551, 258] width 121 height 27
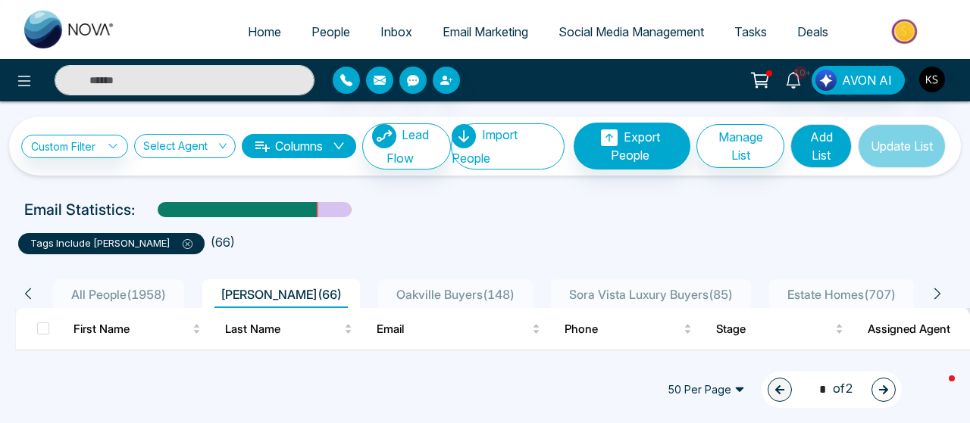
click at [311, 38] on span "People" at bounding box center [330, 31] width 39 height 15
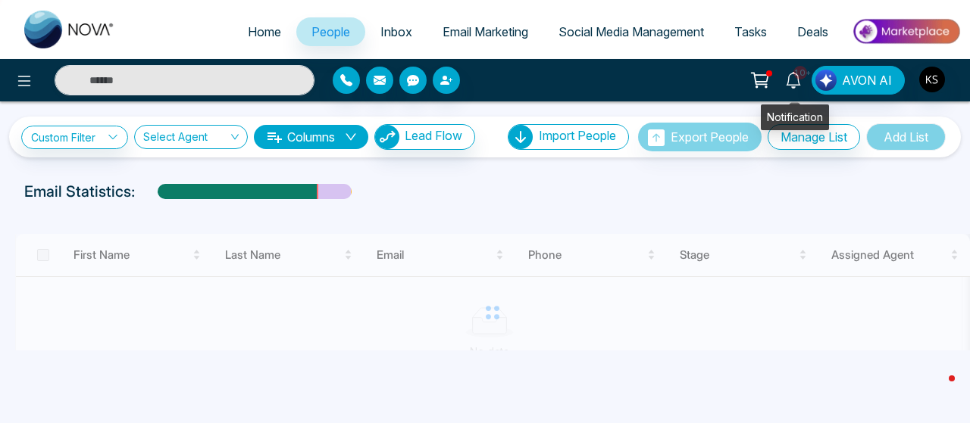
click at [788, 81] on icon at bounding box center [793, 80] width 17 height 17
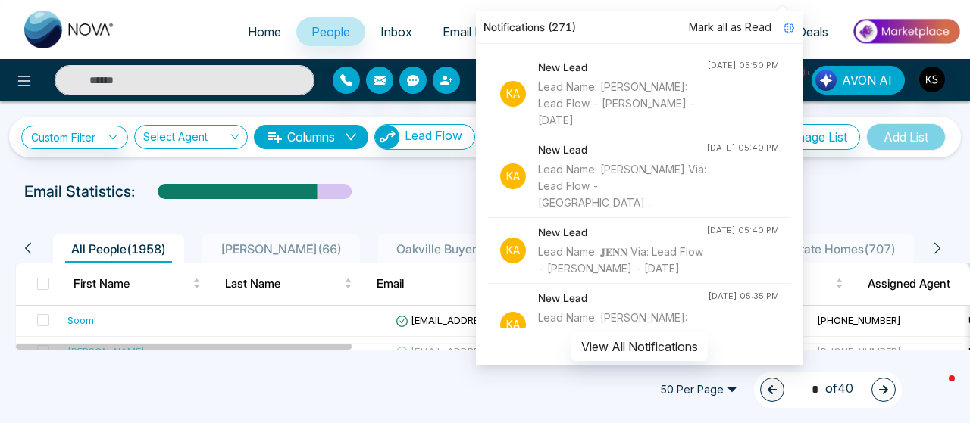
click at [857, 207] on div at bounding box center [484, 206] width 951 height 6
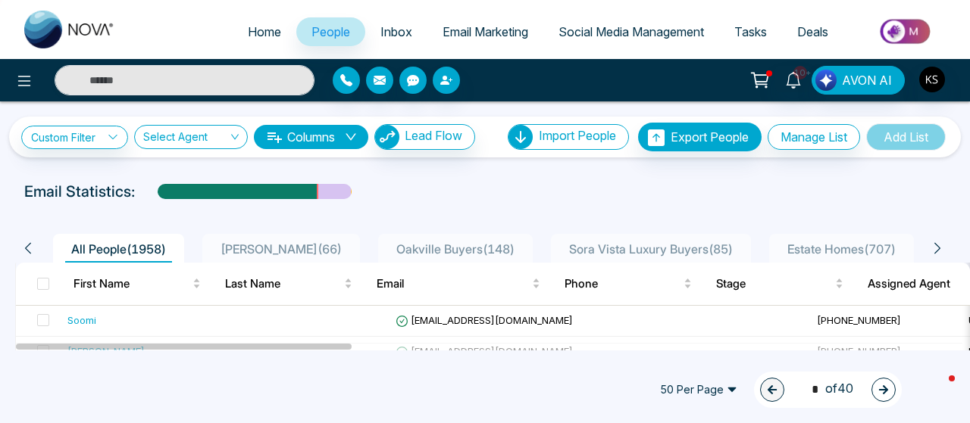
click at [251, 34] on span "Home" at bounding box center [264, 31] width 33 height 15
select select "*"
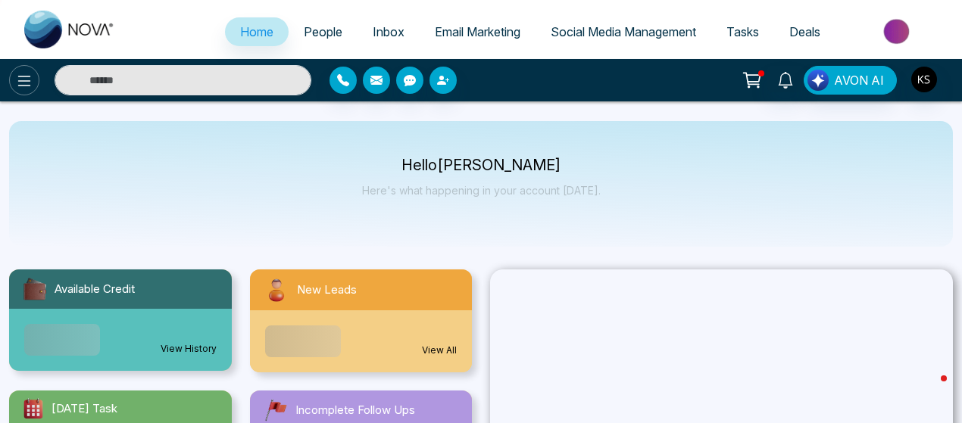
click at [32, 87] on icon at bounding box center [24, 81] width 18 height 18
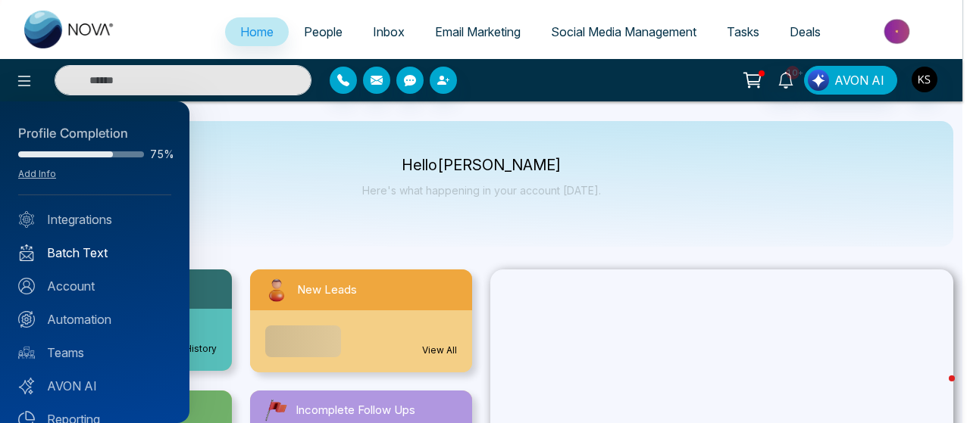
click at [68, 252] on link "Batch Text" at bounding box center [94, 253] width 153 height 18
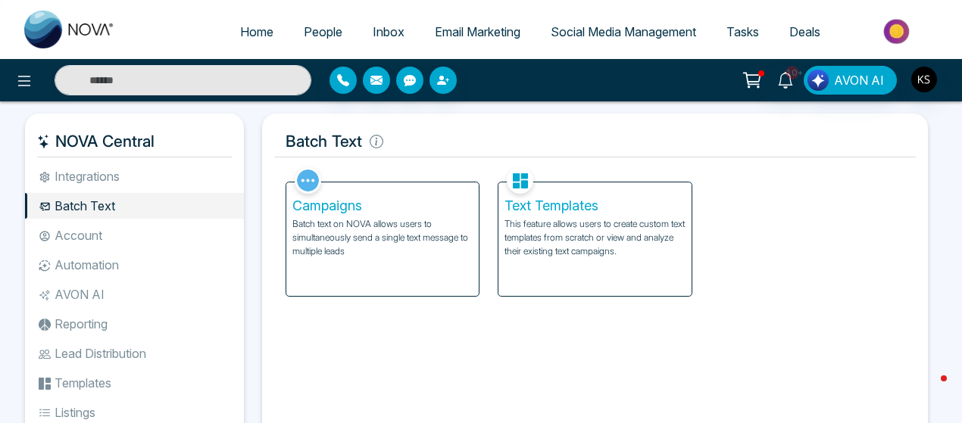
click at [375, 248] on p "Batch text on NOVA allows users to simultaneously send a single text message to…" at bounding box center [382, 237] width 180 height 41
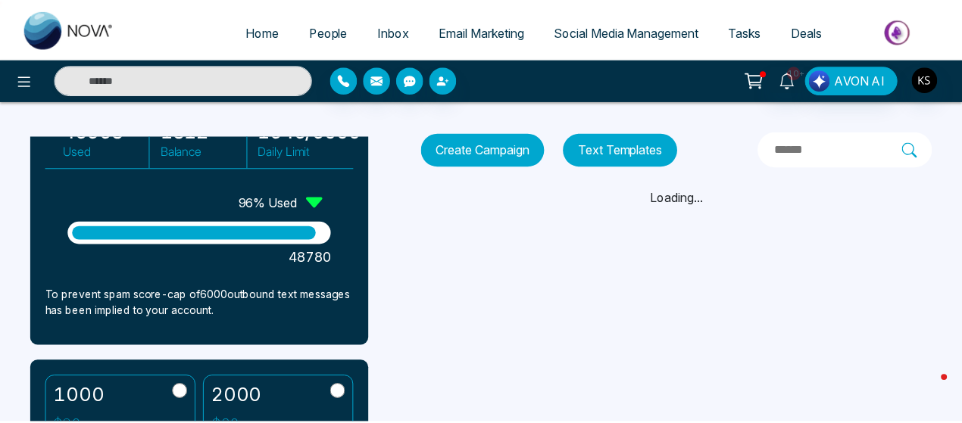
scroll to position [314, 0]
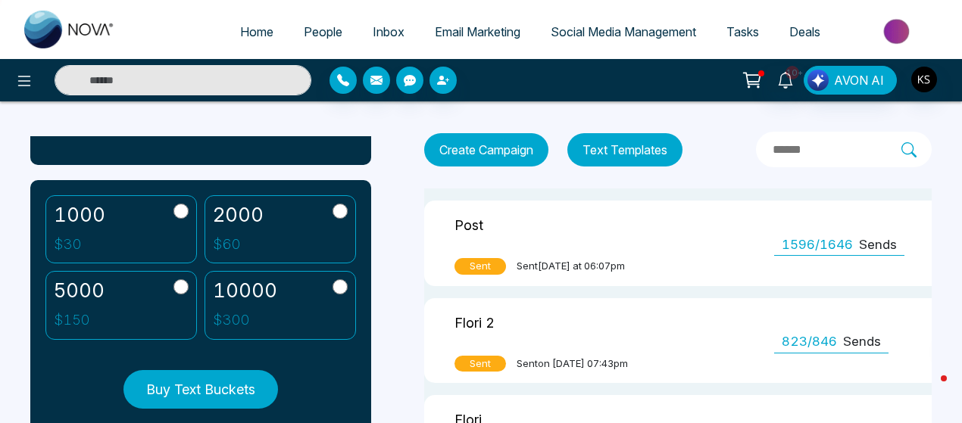
click at [209, 84] on input "text" at bounding box center [183, 80] width 257 height 30
click at [784, 81] on icon at bounding box center [785, 80] width 17 height 17
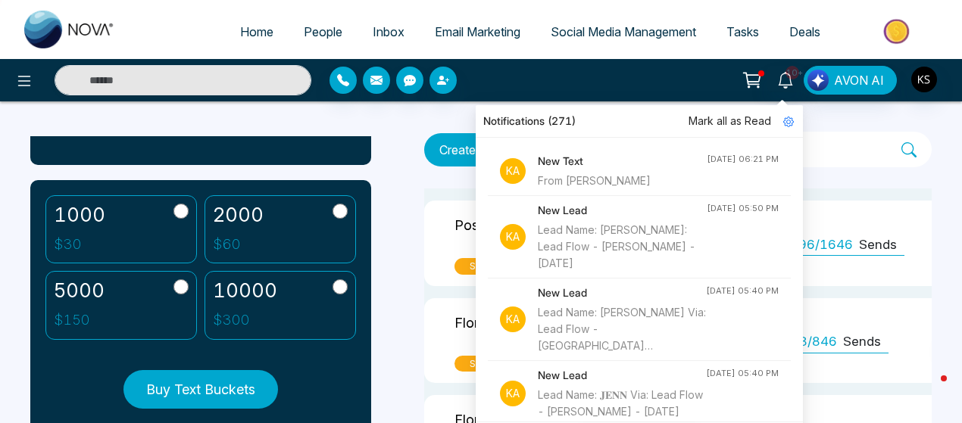
click at [607, 163] on h4 "New Text" at bounding box center [622, 161] width 169 height 17
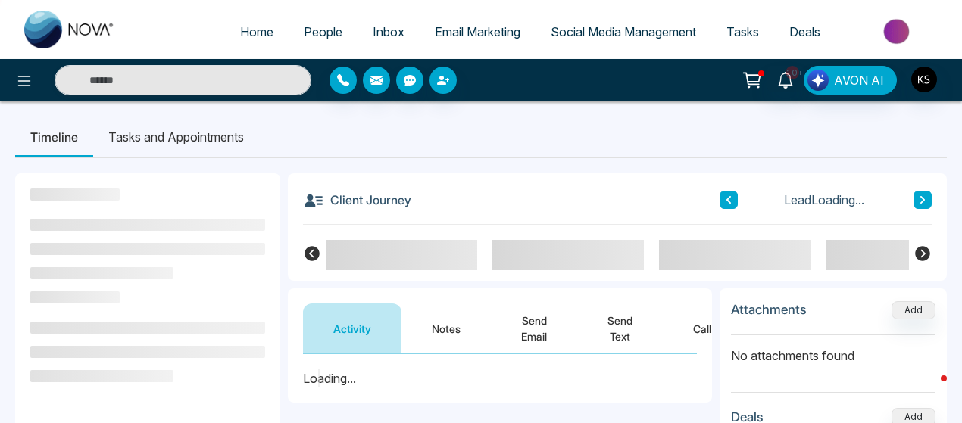
scroll to position [70, 0]
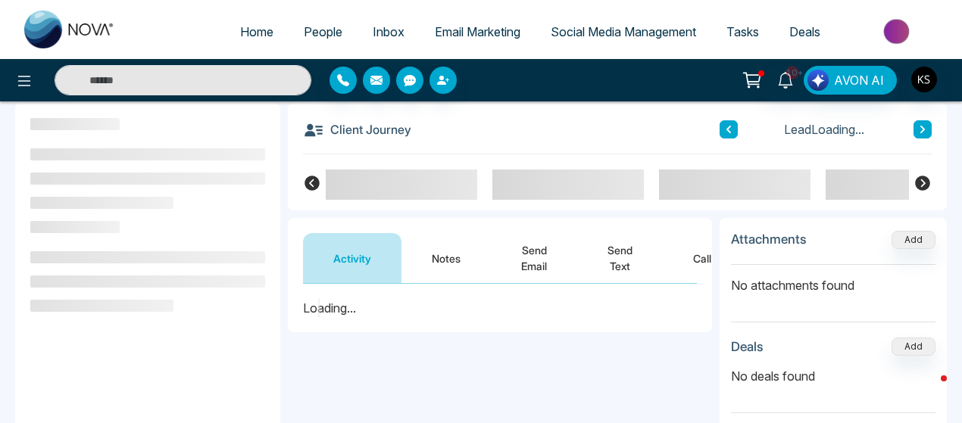
click at [623, 249] on button "Send Text" at bounding box center [620, 258] width 86 height 50
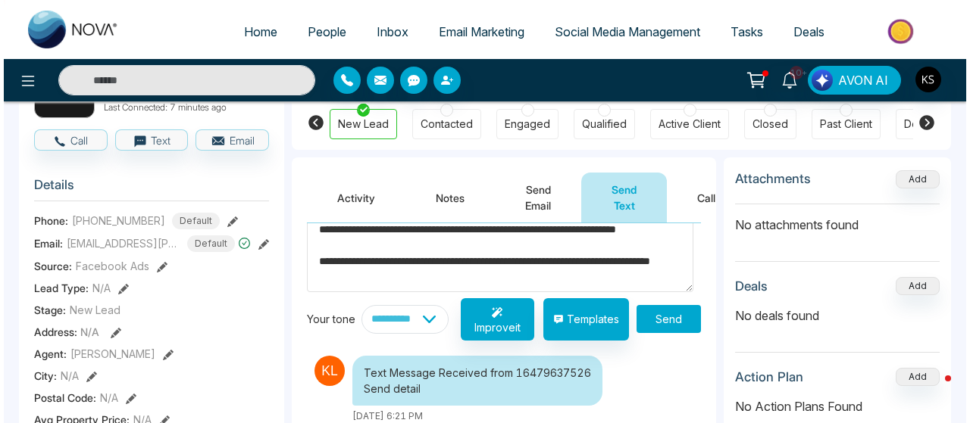
scroll to position [39, 0]
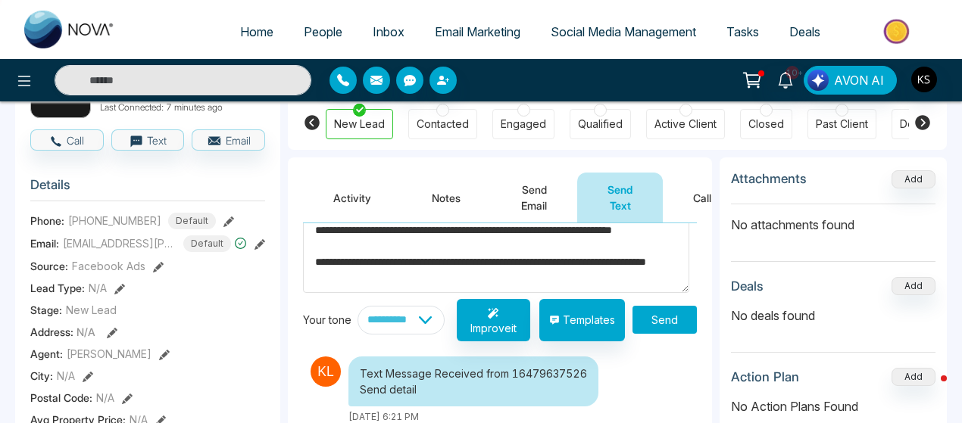
type textarea "**********"
click at [665, 317] on button "Send" at bounding box center [664, 320] width 64 height 28
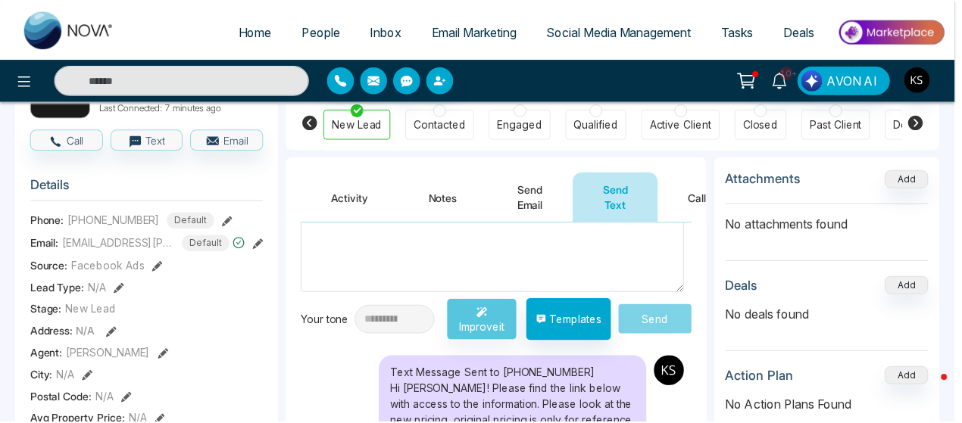
scroll to position [47, 0]
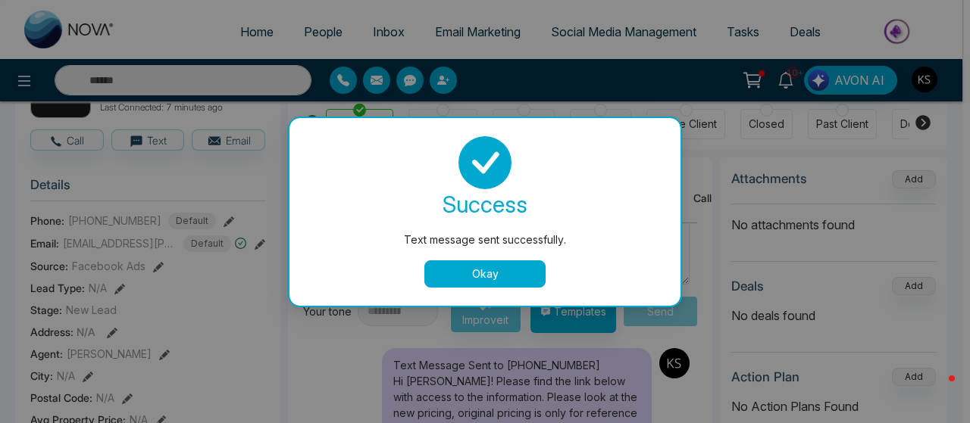
click at [489, 271] on button "Okay" at bounding box center [484, 274] width 121 height 27
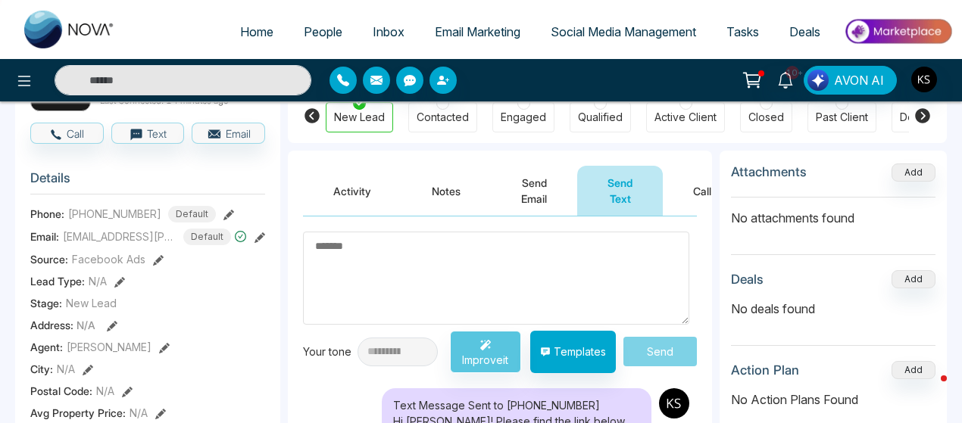
scroll to position [139, 0]
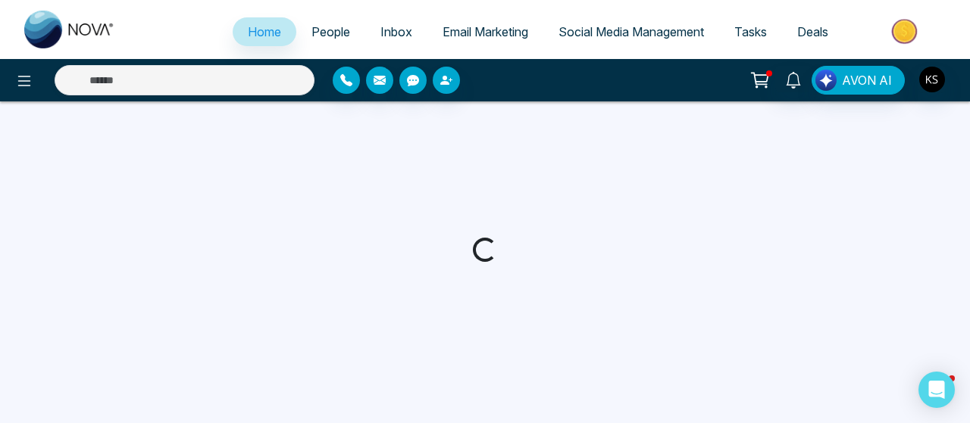
select select "*"
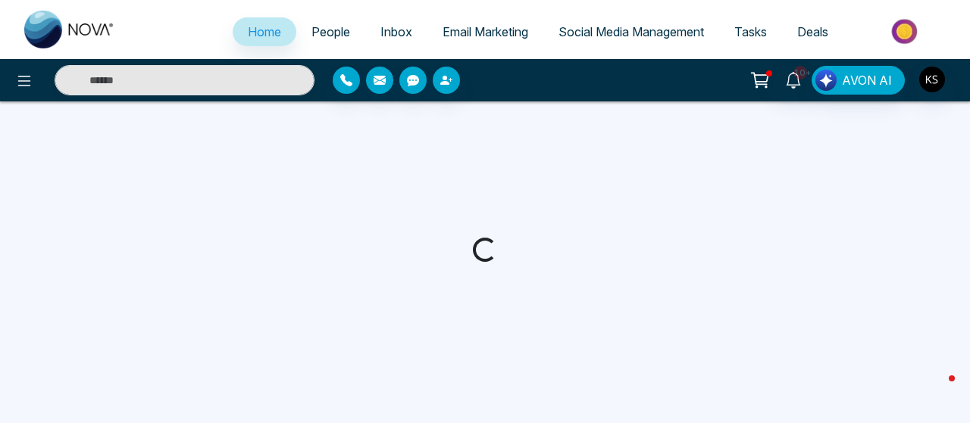
select select "*"
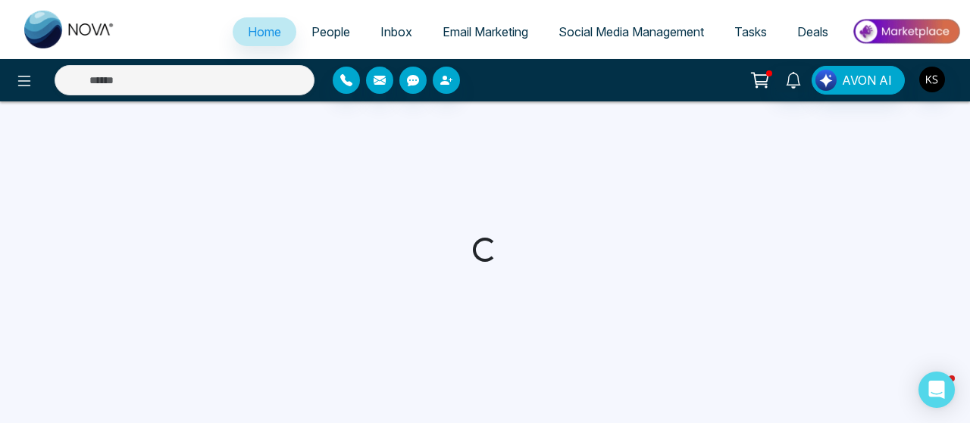
select select "*"
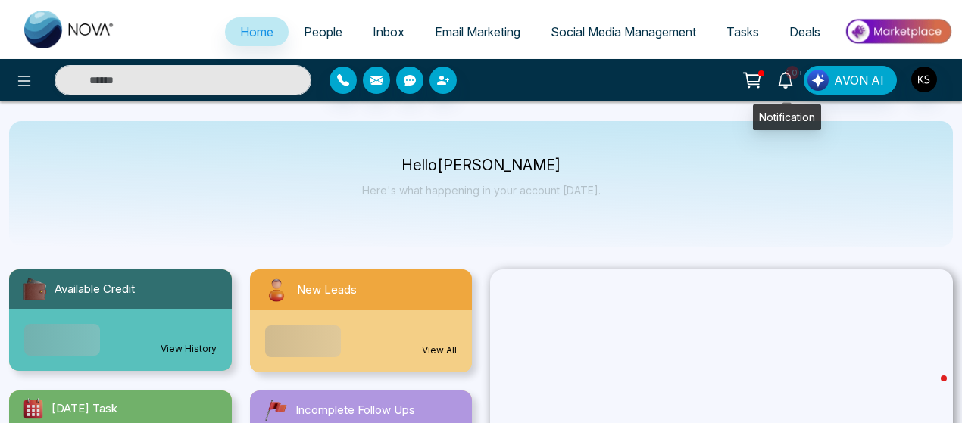
click at [782, 81] on icon at bounding box center [785, 80] width 14 height 17
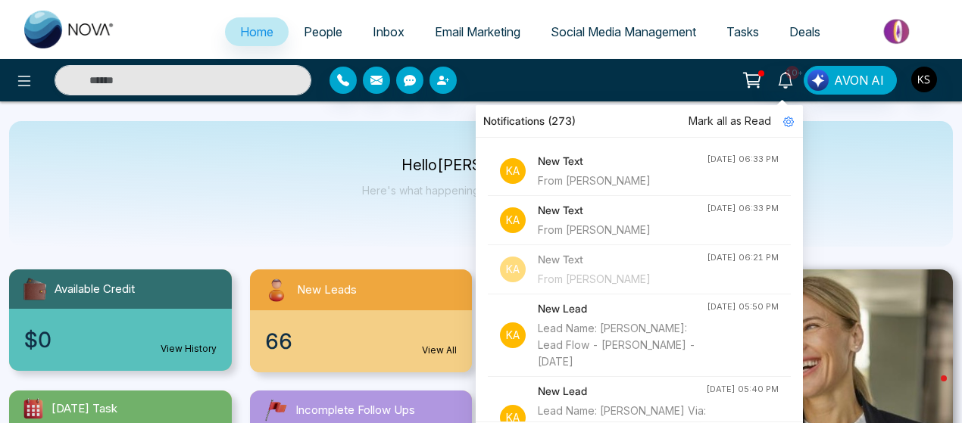
click at [576, 175] on div "From [PERSON_NAME]" at bounding box center [622, 181] width 169 height 17
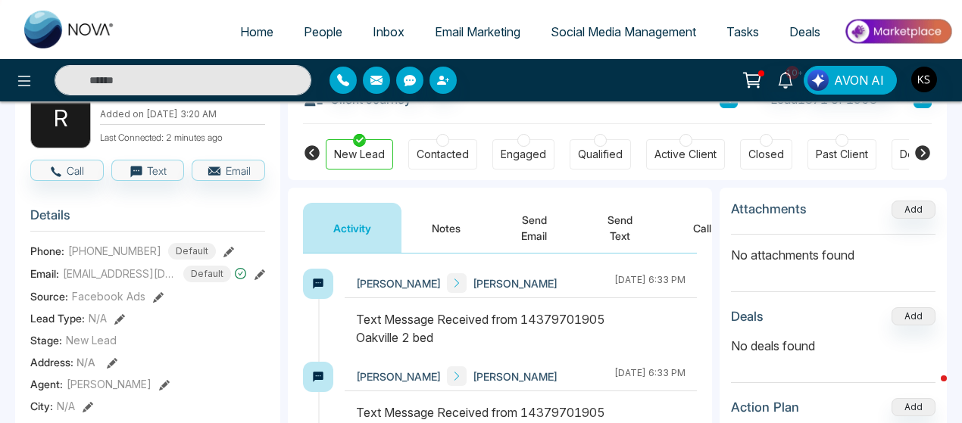
scroll to position [86, 0]
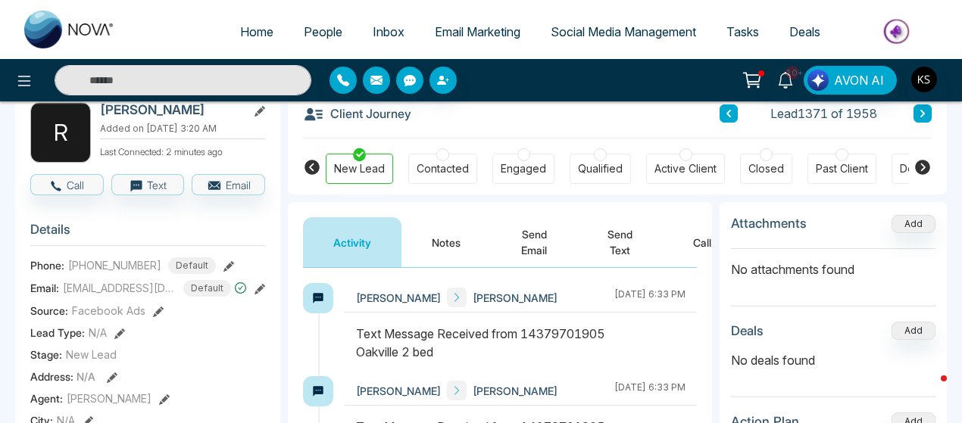
click at [607, 261] on button "Send Text" at bounding box center [620, 242] width 86 height 50
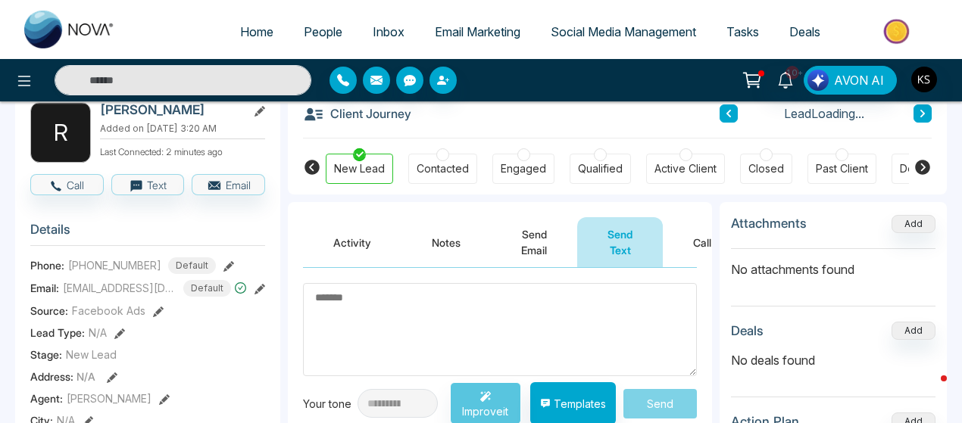
click at [413, 331] on textarea at bounding box center [500, 329] width 394 height 93
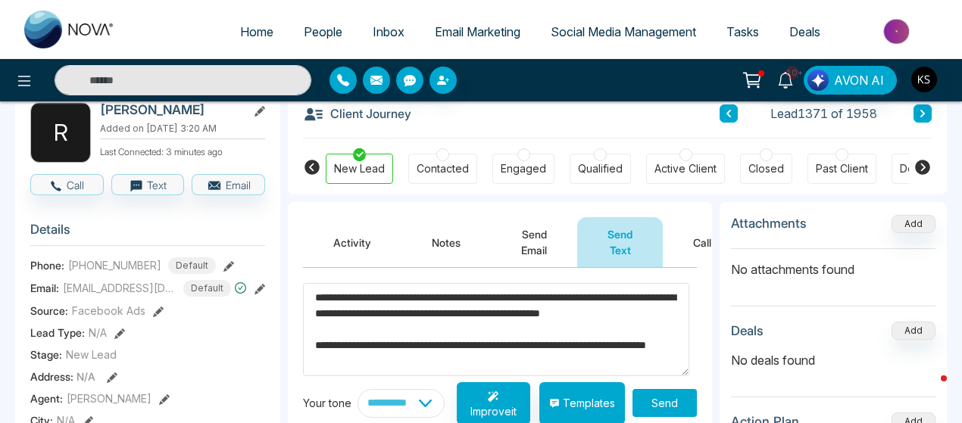
scroll to position [15, 0]
click at [445, 310] on textarea "**********" at bounding box center [496, 329] width 386 height 92
click at [635, 299] on textarea "**********" at bounding box center [496, 329] width 386 height 92
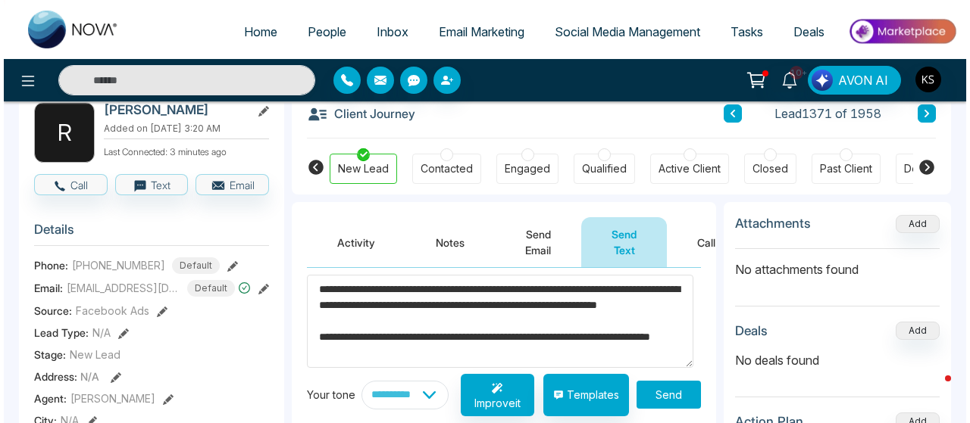
scroll to position [27, 0]
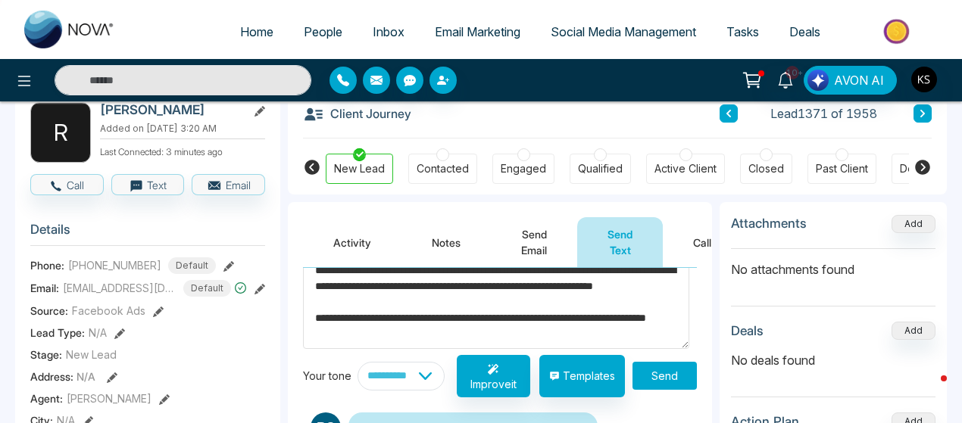
type textarea "**********"
click at [653, 373] on button "Send" at bounding box center [664, 376] width 64 height 28
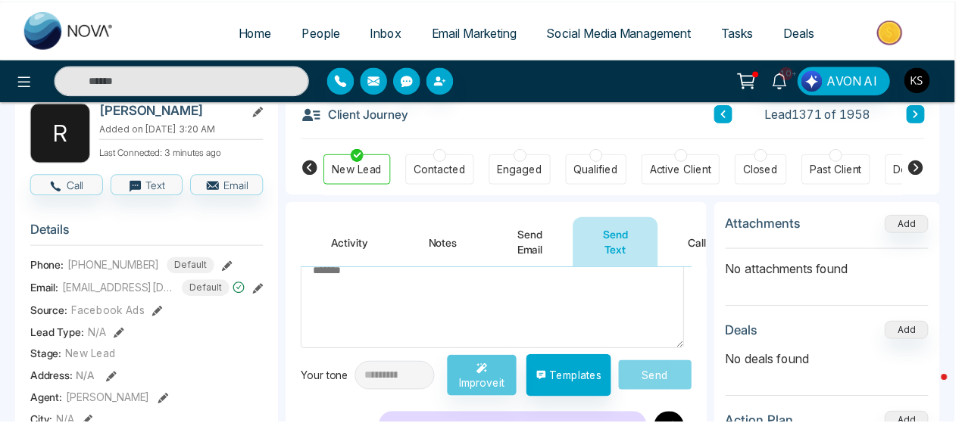
scroll to position [42, 0]
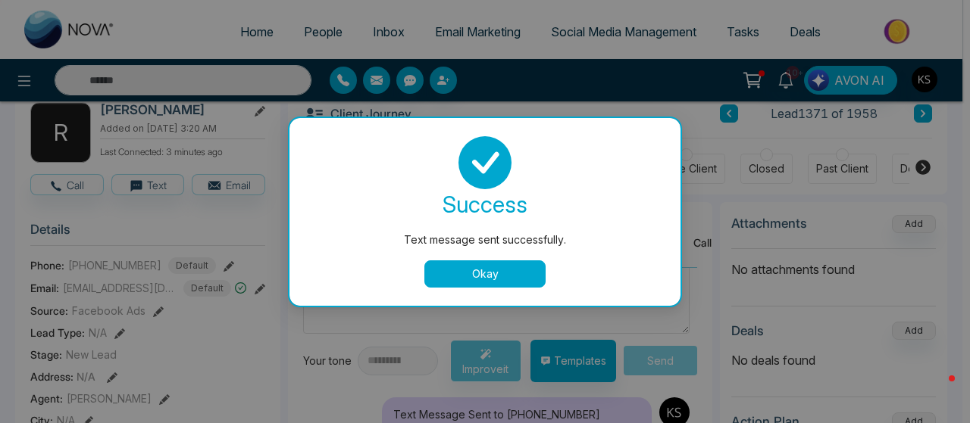
click at [478, 285] on button "Okay" at bounding box center [484, 274] width 121 height 27
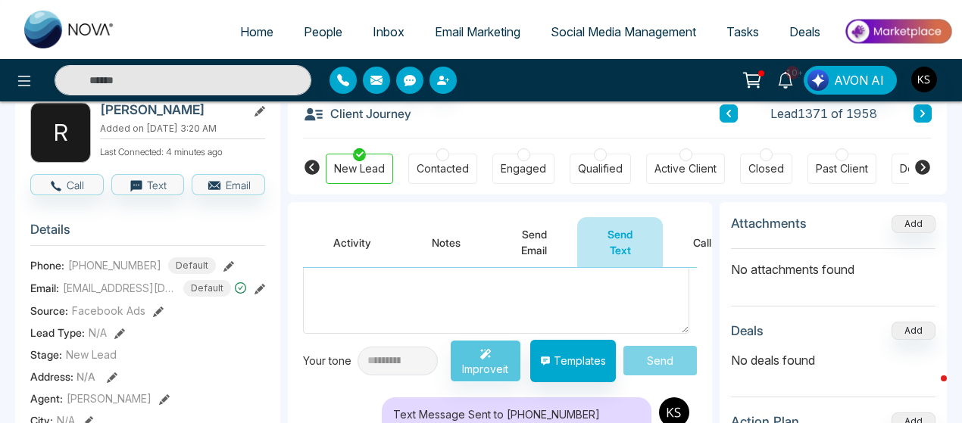
click at [235, 40] on link "Home" at bounding box center [257, 31] width 64 height 29
select select "*"
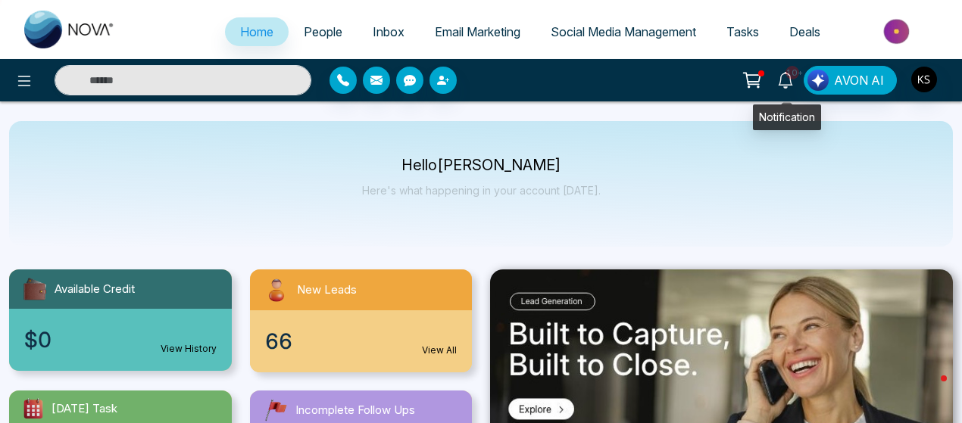
click at [784, 80] on icon at bounding box center [785, 80] width 17 height 17
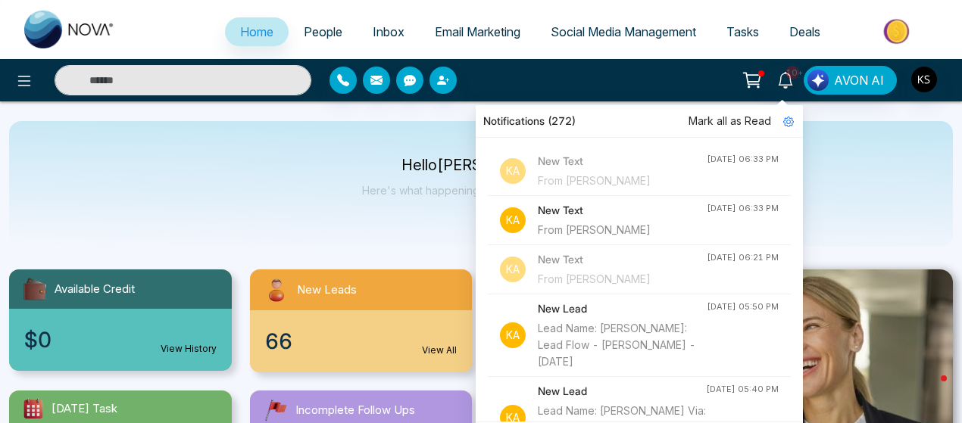
click at [597, 171] on div "New Text From [PERSON_NAME]" at bounding box center [622, 171] width 169 height 36
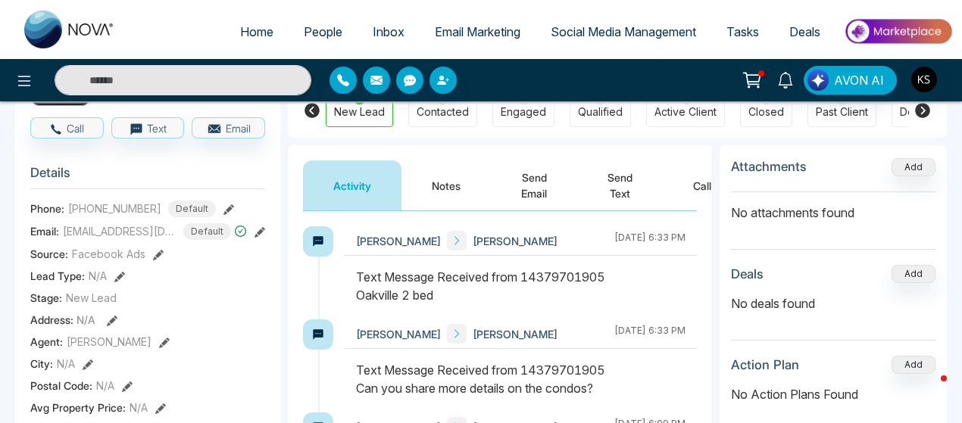
scroll to position [142, 0]
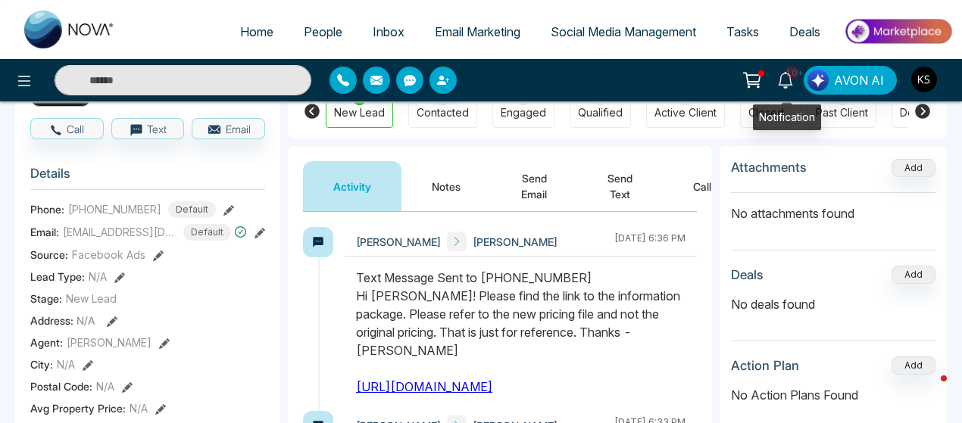
click at [785, 72] on icon at bounding box center [785, 80] width 17 height 17
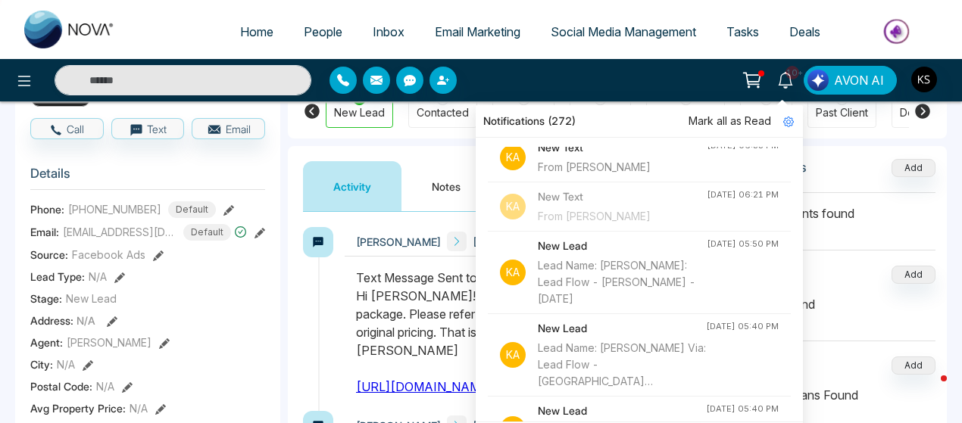
scroll to position [0, 0]
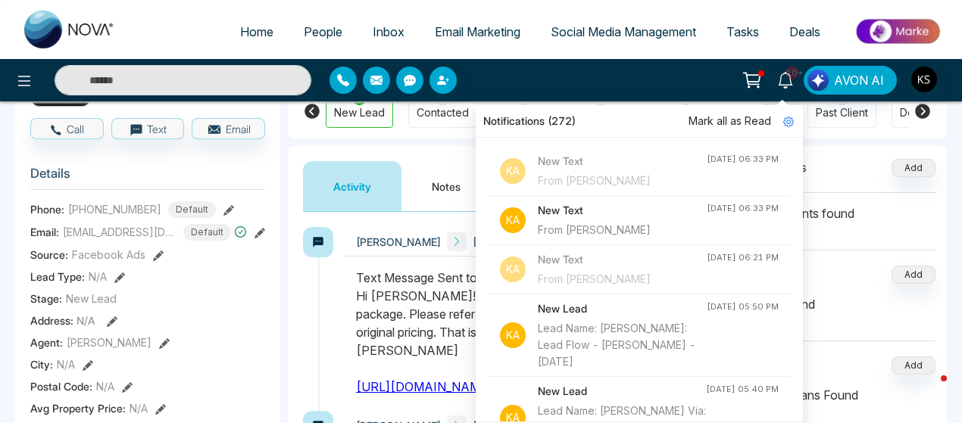
click at [263, 34] on link "Home" at bounding box center [257, 31] width 64 height 29
select select "*"
